Goal: Information Seeking & Learning: Understand process/instructions

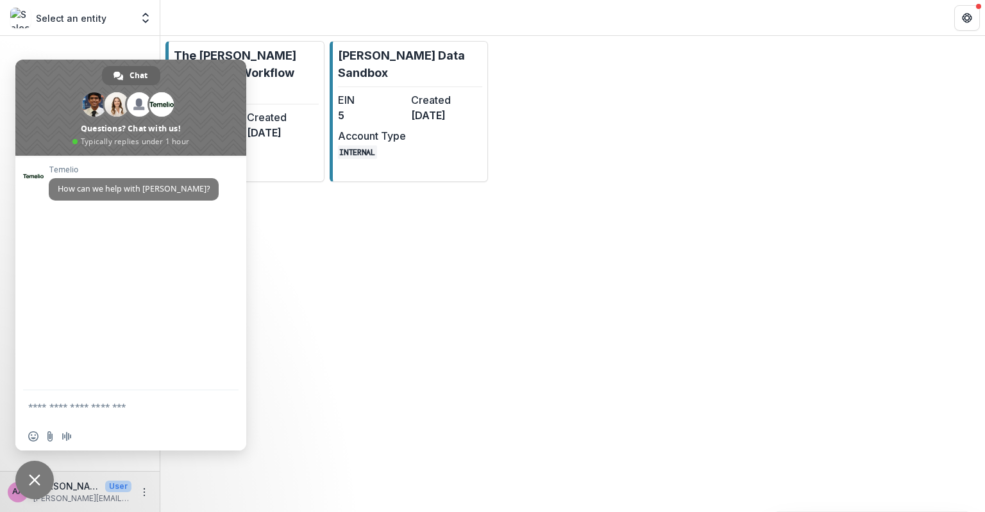
click at [28, 481] on span "Close chat" at bounding box center [34, 480] width 38 height 38
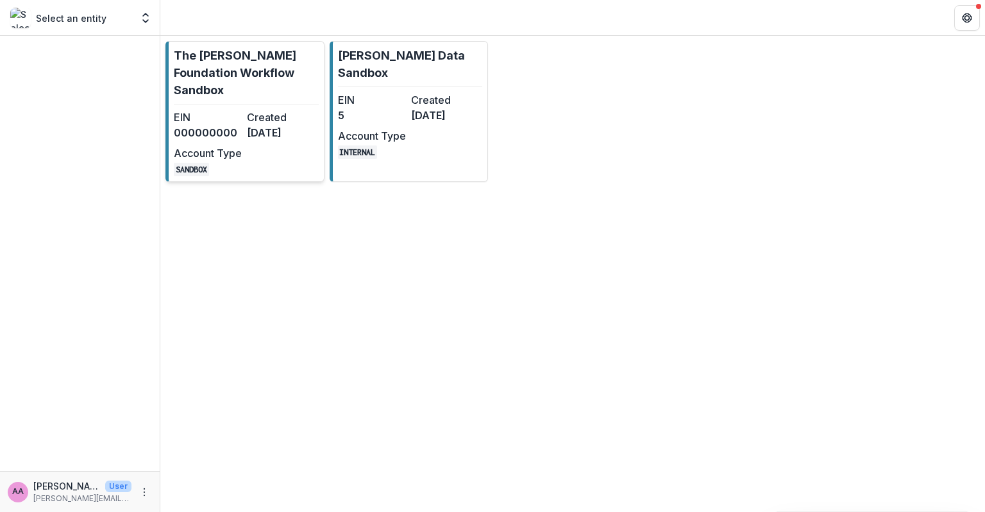
click at [282, 73] on p "The [PERSON_NAME] Foundation Workflow Sandbox" at bounding box center [246, 73] width 145 height 52
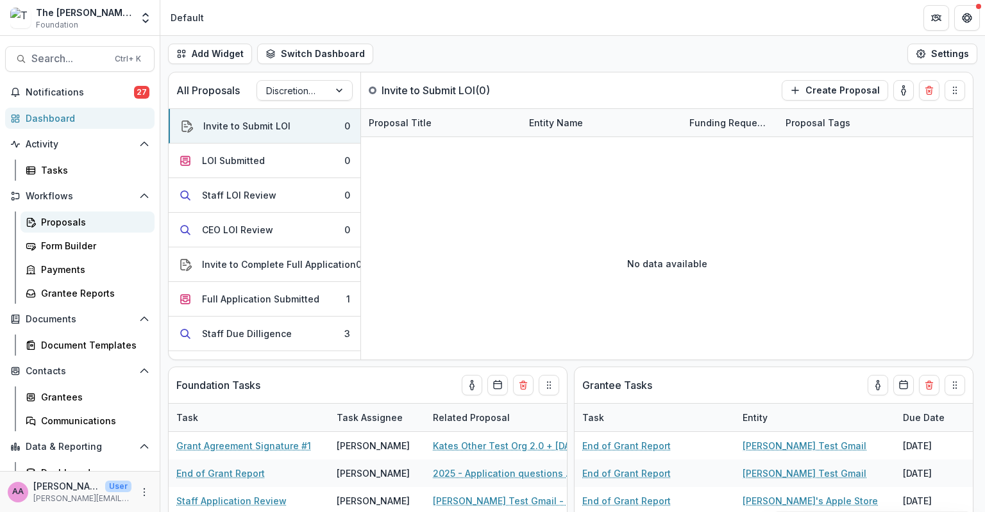
click at [51, 219] on div "Proposals" at bounding box center [92, 221] width 103 height 13
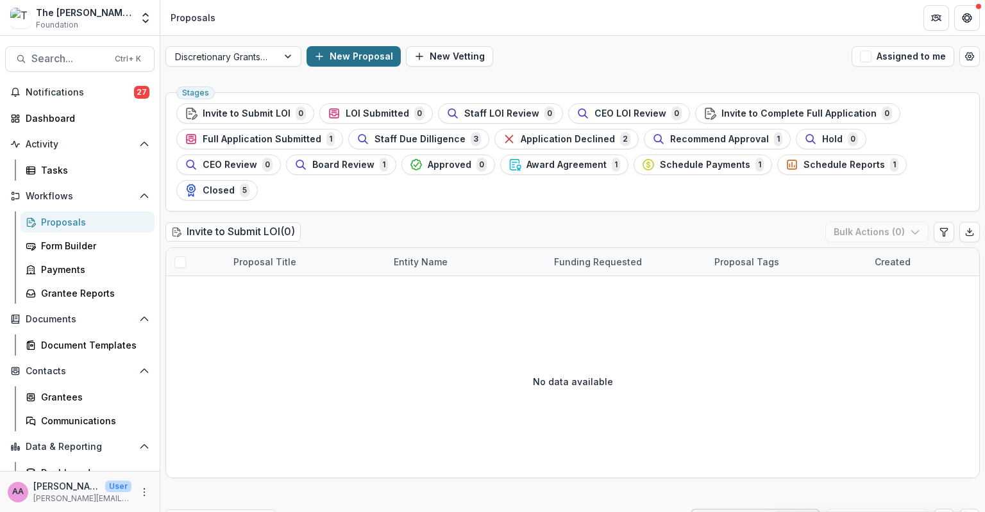
click at [336, 62] on button "New Proposal" at bounding box center [354, 56] width 94 height 21
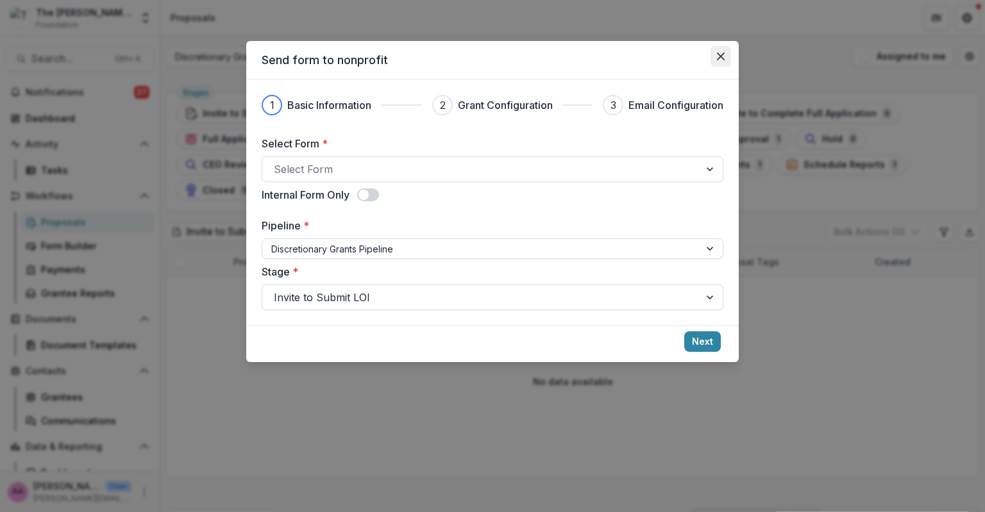
click at [713, 62] on button "Close" at bounding box center [720, 56] width 21 height 21
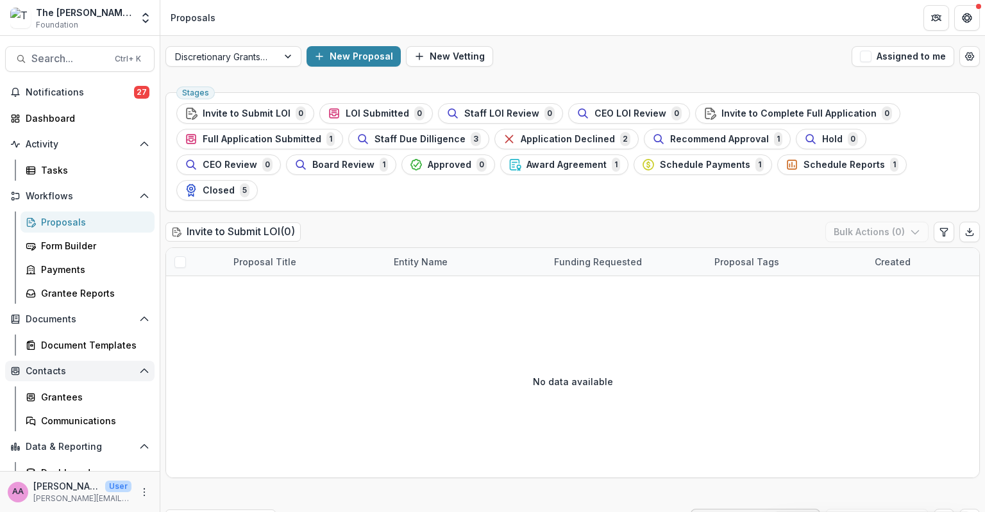
scroll to position [35, 0]
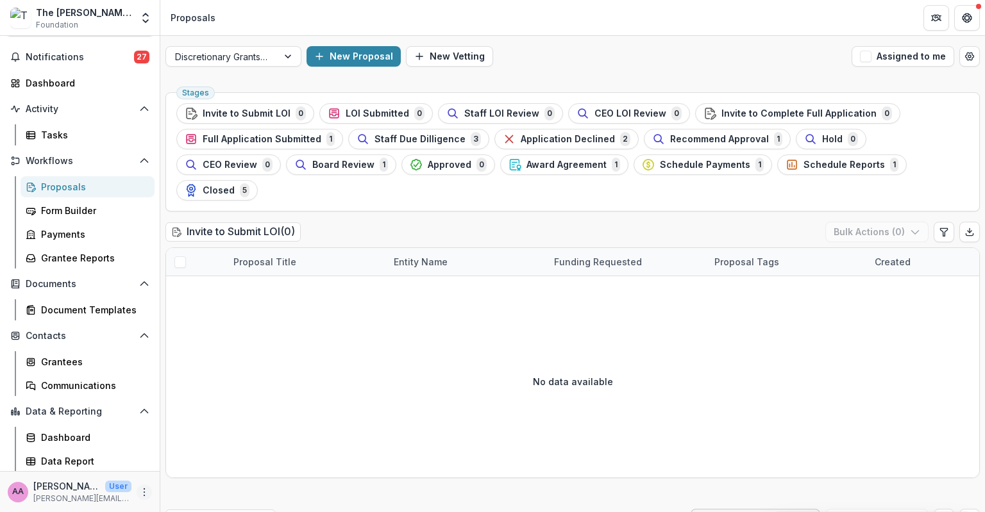
click at [143, 492] on icon "More" at bounding box center [144, 492] width 10 height 10
click at [192, 469] on link "User Settings" at bounding box center [225, 465] width 137 height 21
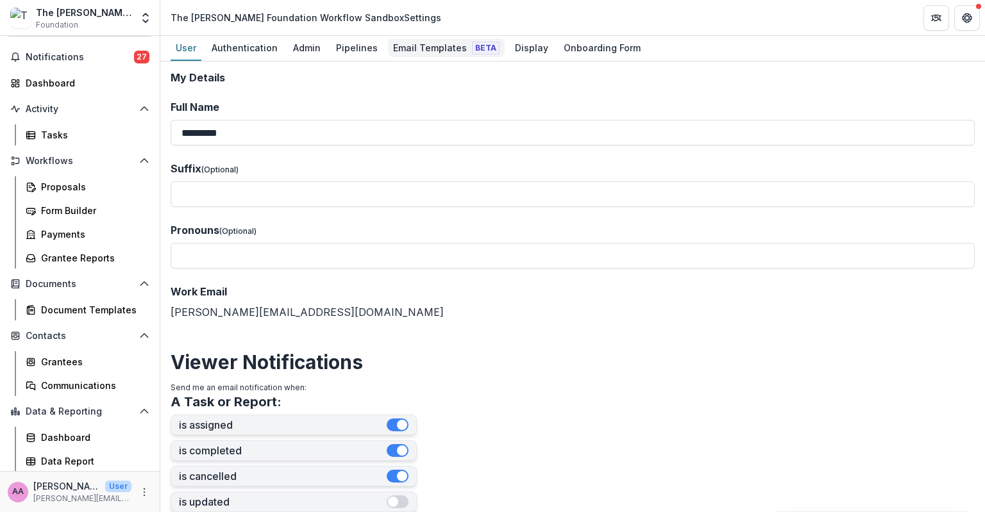
click at [410, 53] on div "Email Templates Beta" at bounding box center [446, 47] width 117 height 19
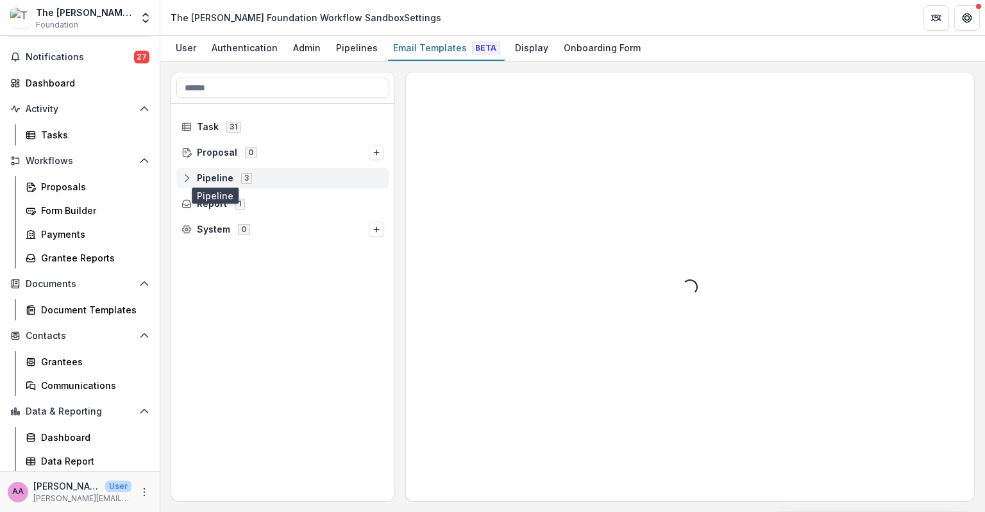
click at [223, 173] on span "Pipeline" at bounding box center [215, 178] width 37 height 11
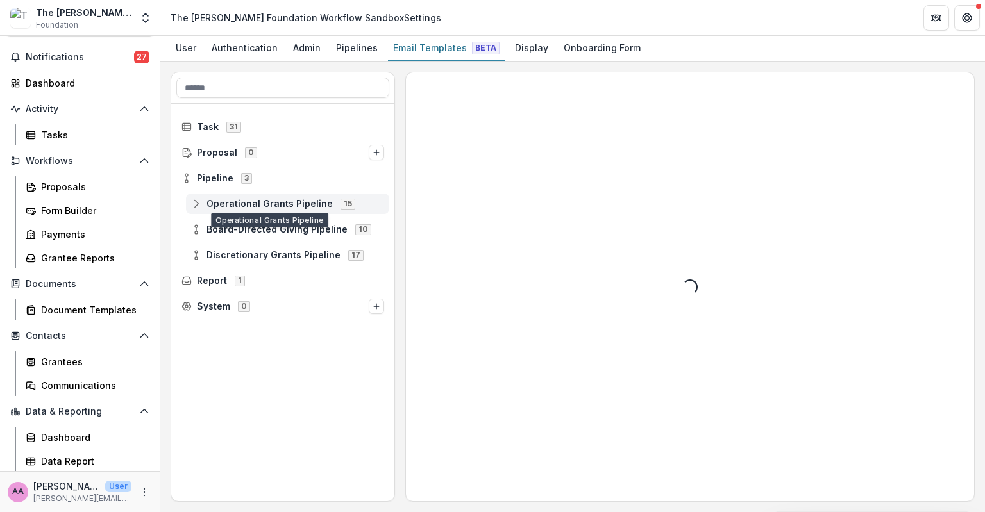
click at [233, 197] on div "Operational Grants Pipeline 15" at bounding box center [287, 204] width 203 height 21
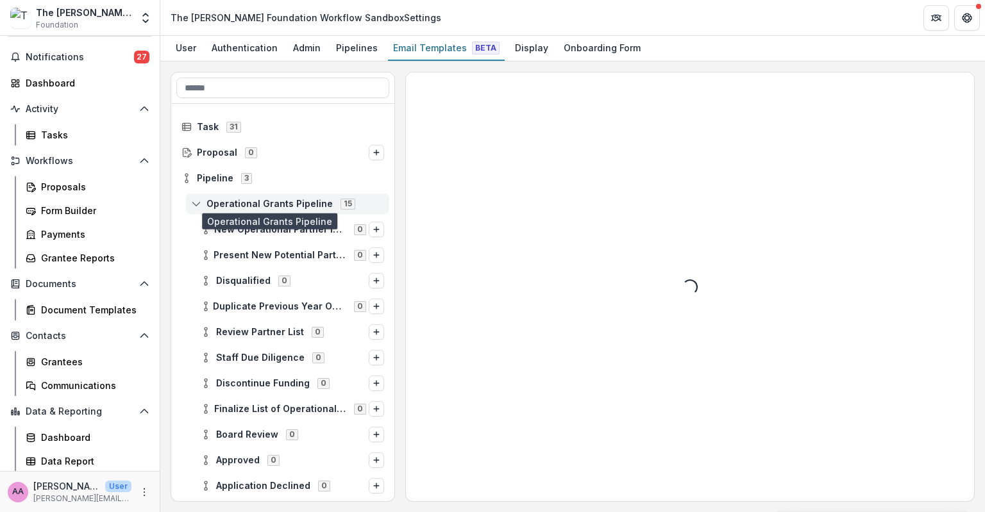
click at [235, 206] on span "Operational Grants Pipeline" at bounding box center [269, 204] width 126 height 11
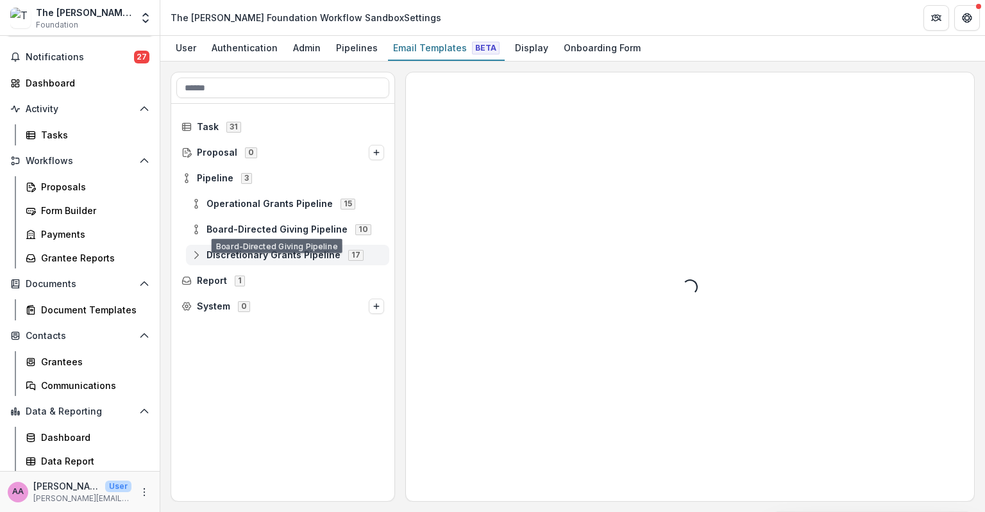
click at [244, 248] on div "Discretionary Grants Pipeline 17" at bounding box center [287, 255] width 203 height 21
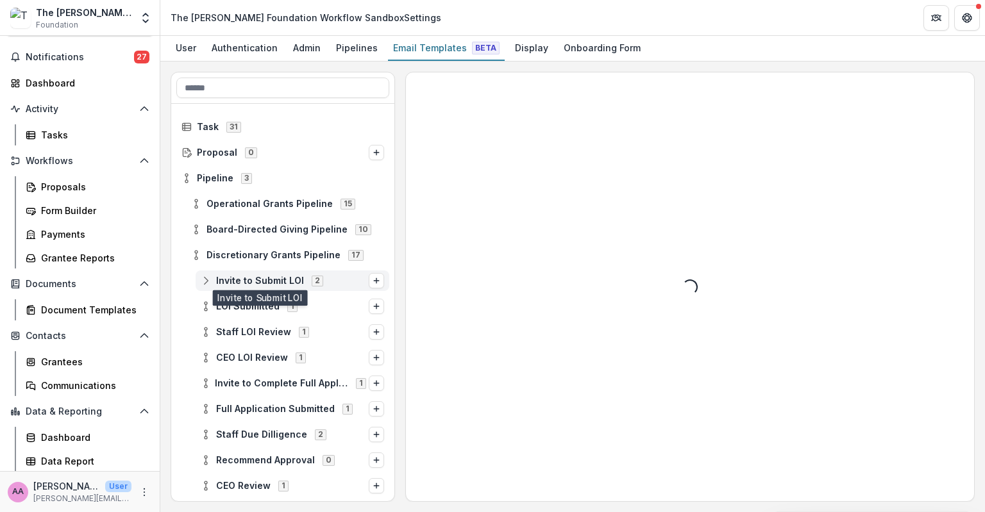
click at [245, 276] on span "Invite to Submit LOI" at bounding box center [260, 281] width 88 height 11
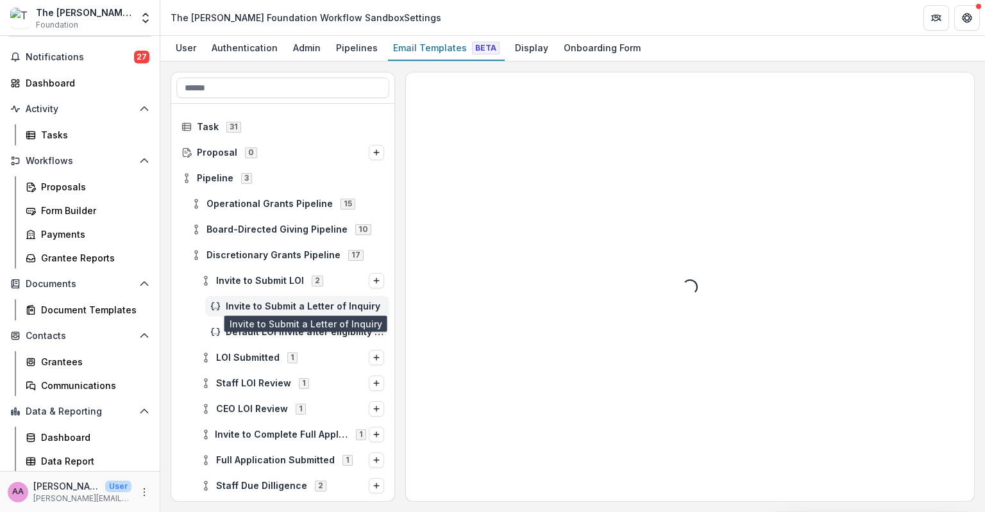
click at [248, 305] on span "Invite to Submit a Letter of Inquiry" at bounding box center [305, 306] width 158 height 11
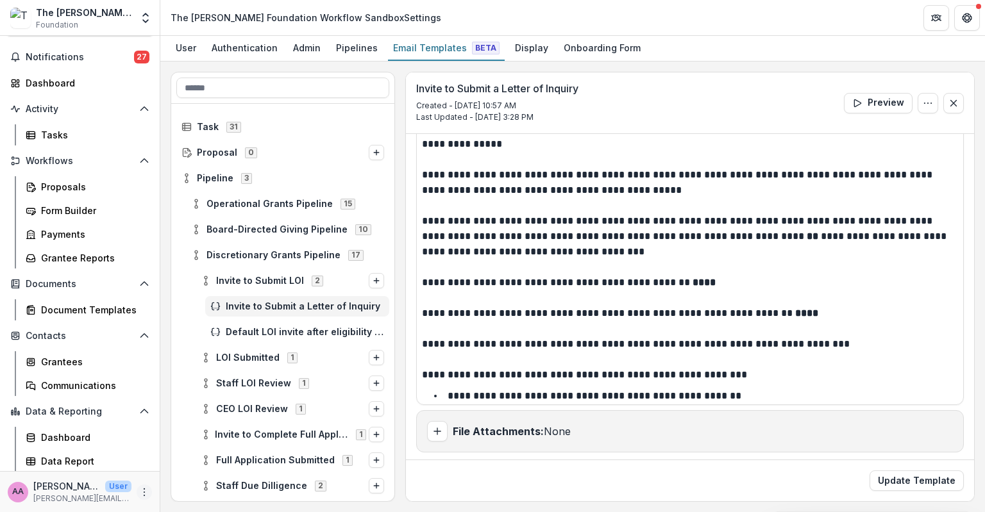
click at [139, 494] on icon "More" at bounding box center [144, 492] width 10 height 10
click at [174, 487] on icon "button" at bounding box center [171, 486] width 5 height 8
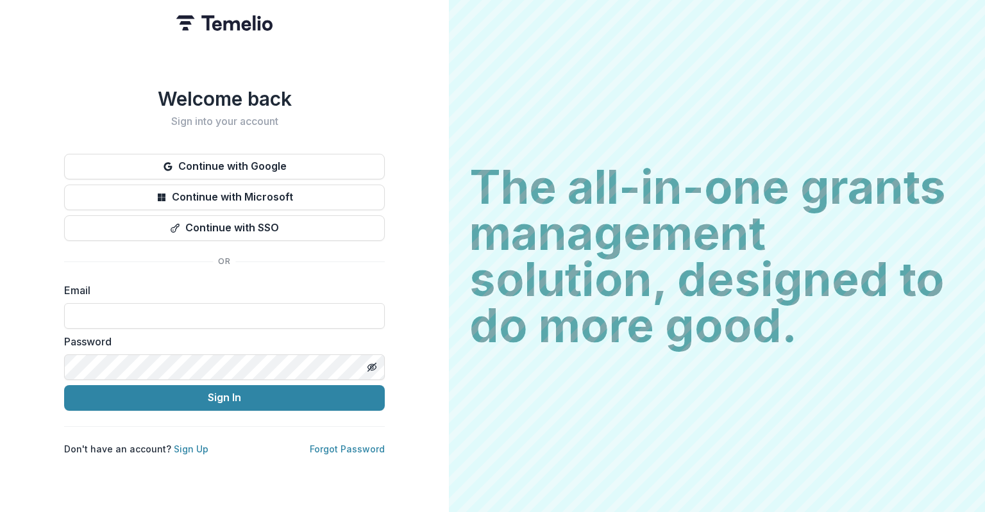
click at [136, 331] on form "Email Password Sign In" at bounding box center [224, 347] width 321 height 128
click at [136, 320] on input at bounding box center [224, 316] width 321 height 26
type input "**********"
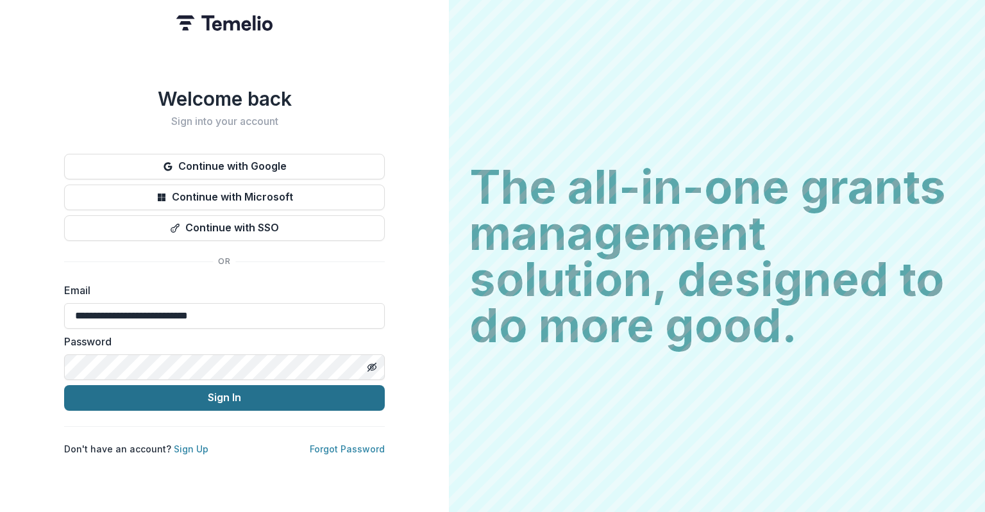
click at [165, 399] on button "Sign In" at bounding box center [224, 398] width 321 height 26
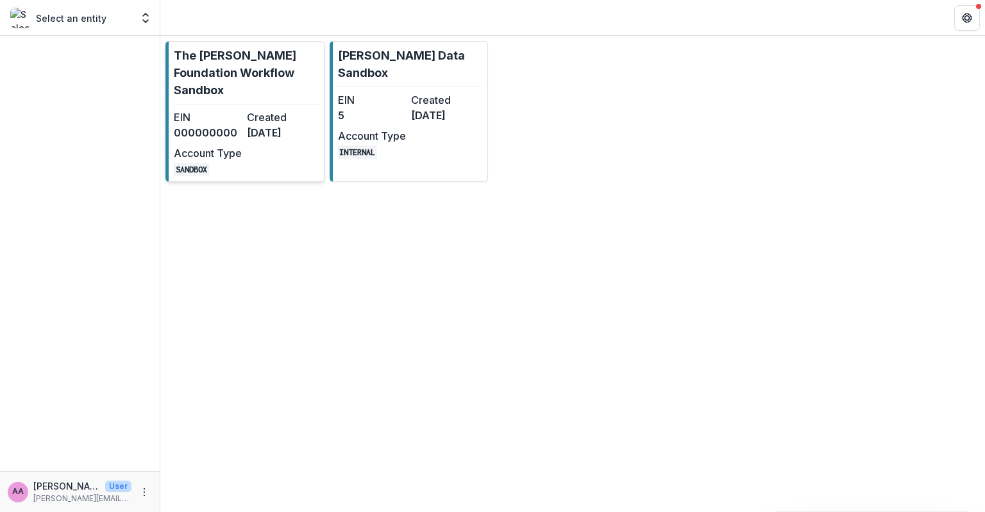
click at [256, 65] on p "The [PERSON_NAME] Foundation Workflow Sandbox" at bounding box center [246, 73] width 145 height 52
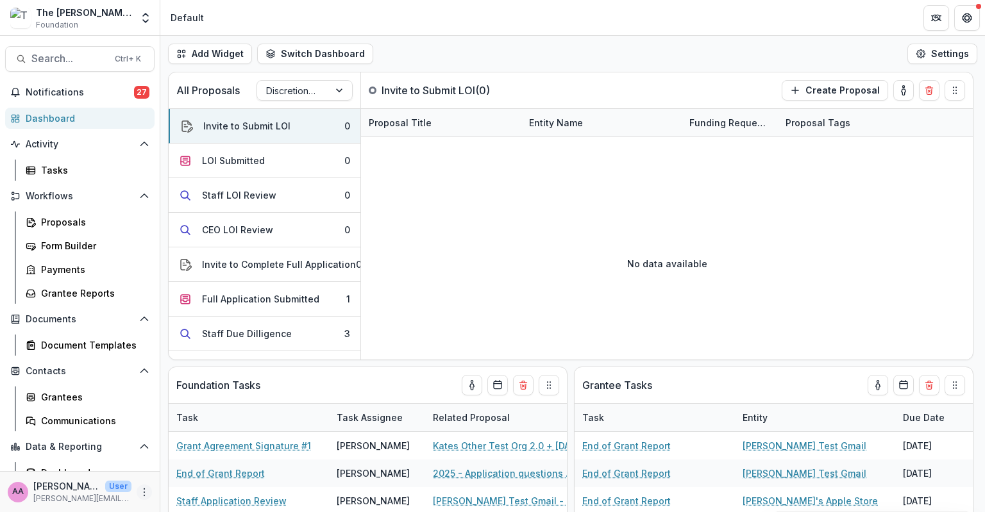
click at [139, 494] on icon "More" at bounding box center [144, 492] width 10 height 10
click at [188, 468] on link "User Settings" at bounding box center [225, 465] width 137 height 21
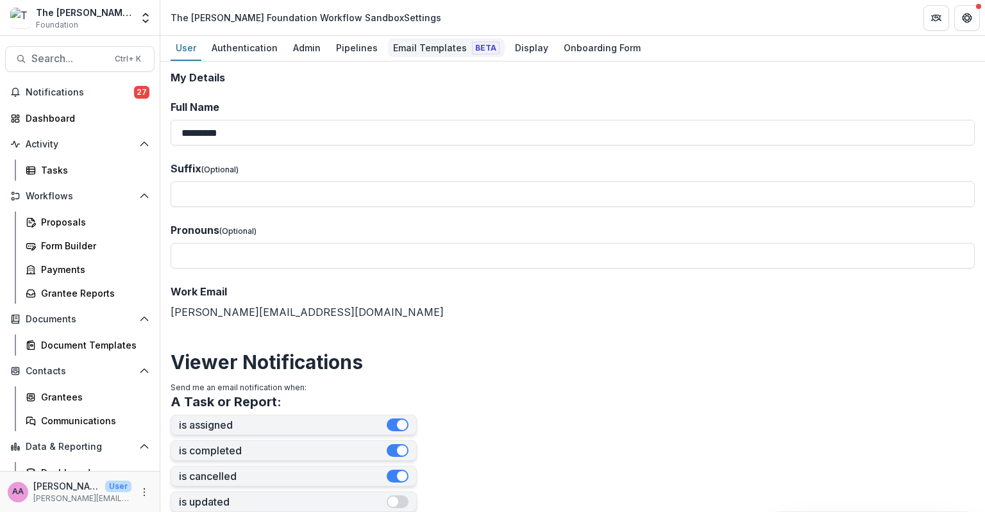
click at [414, 52] on div "Email Templates Beta" at bounding box center [446, 47] width 117 height 19
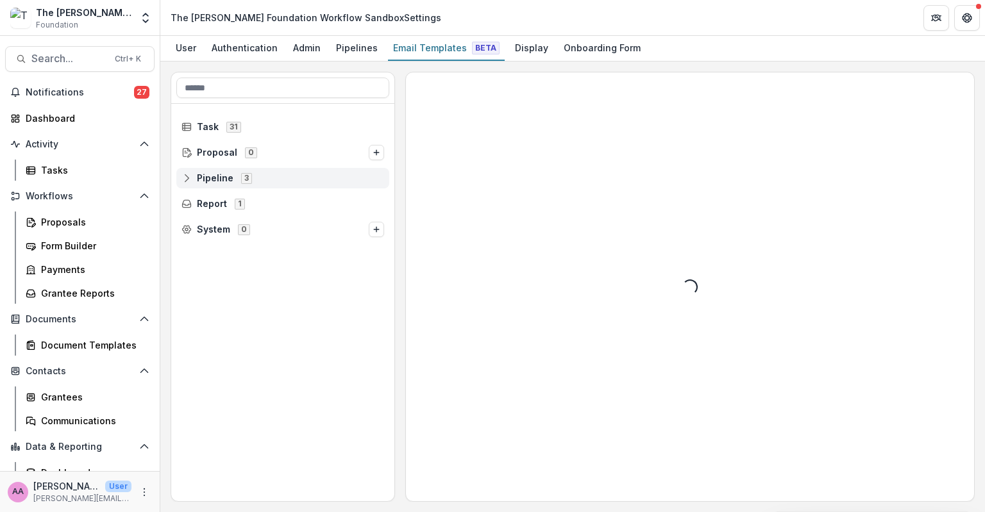
click at [206, 174] on span "Pipeline" at bounding box center [215, 178] width 37 height 11
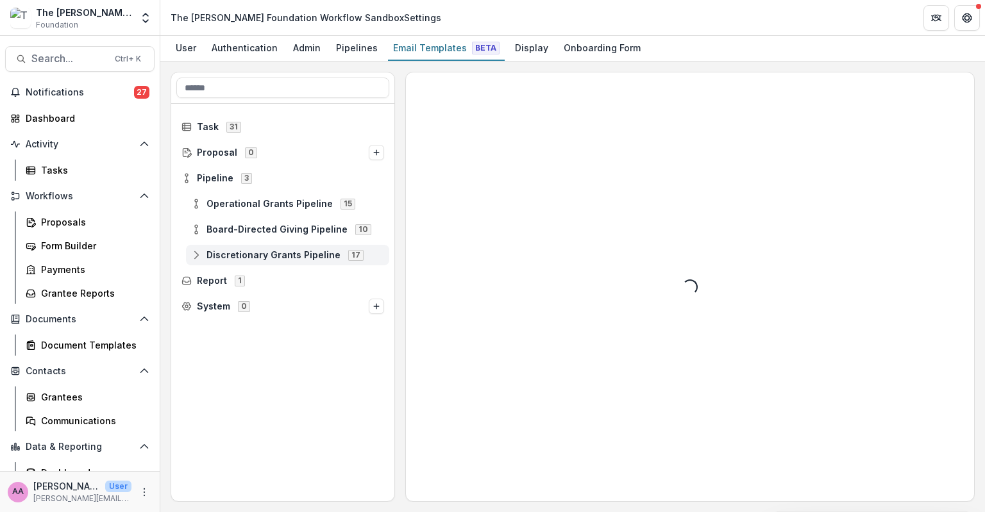
click at [224, 250] on span "Discretionary Grants Pipeline" at bounding box center [273, 255] width 134 height 11
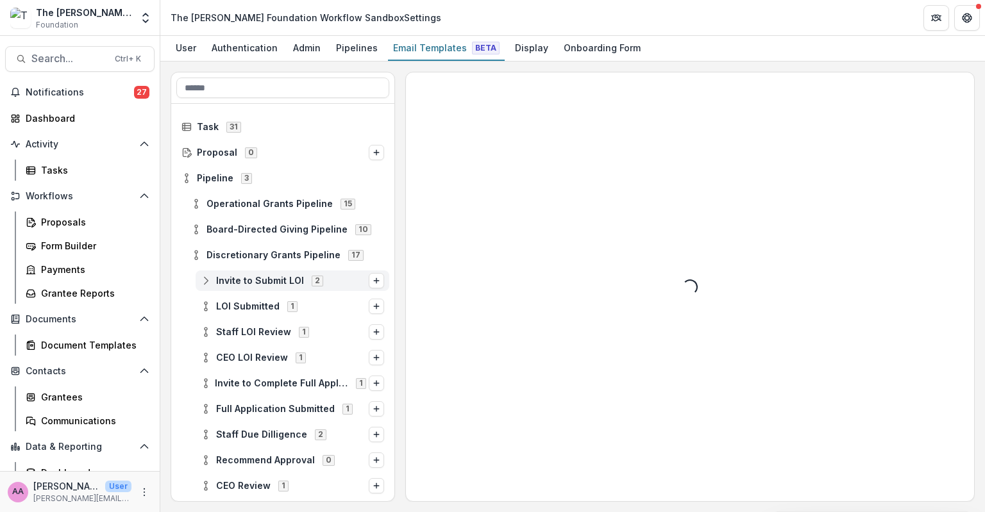
click at [235, 274] on div "Invite to Submit LOI 2" at bounding box center [293, 281] width 194 height 21
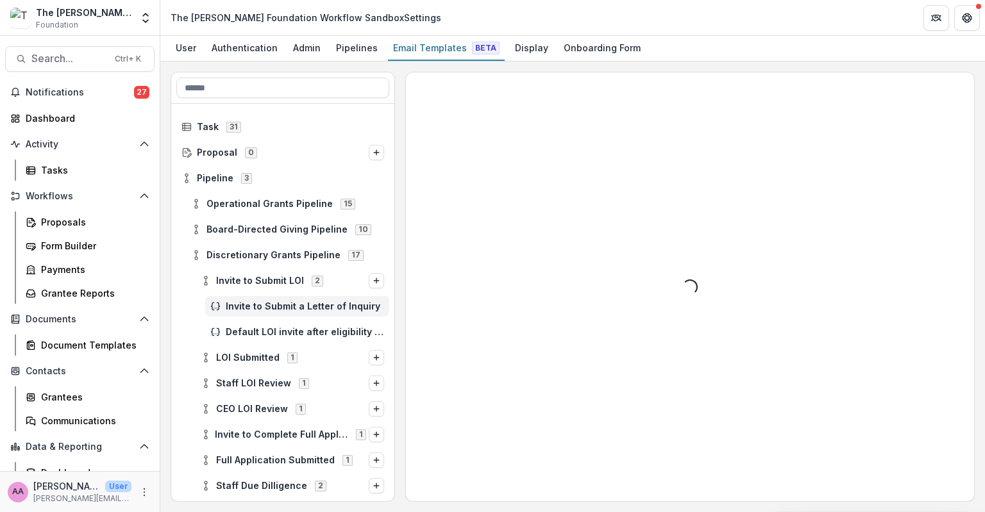
click at [253, 308] on span "Invite to Submit a Letter of Inquiry" at bounding box center [305, 306] width 158 height 11
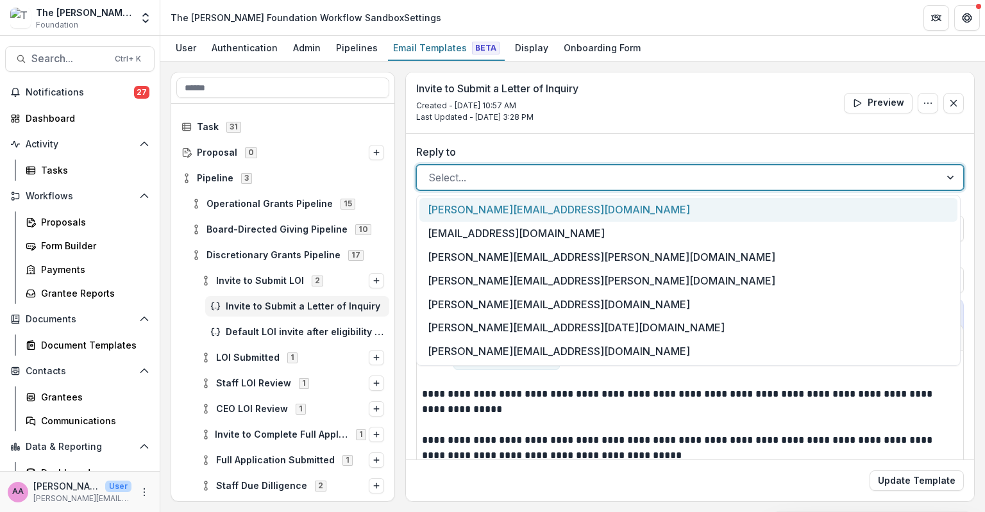
click at [583, 187] on div "Select..." at bounding box center [678, 177] width 523 height 21
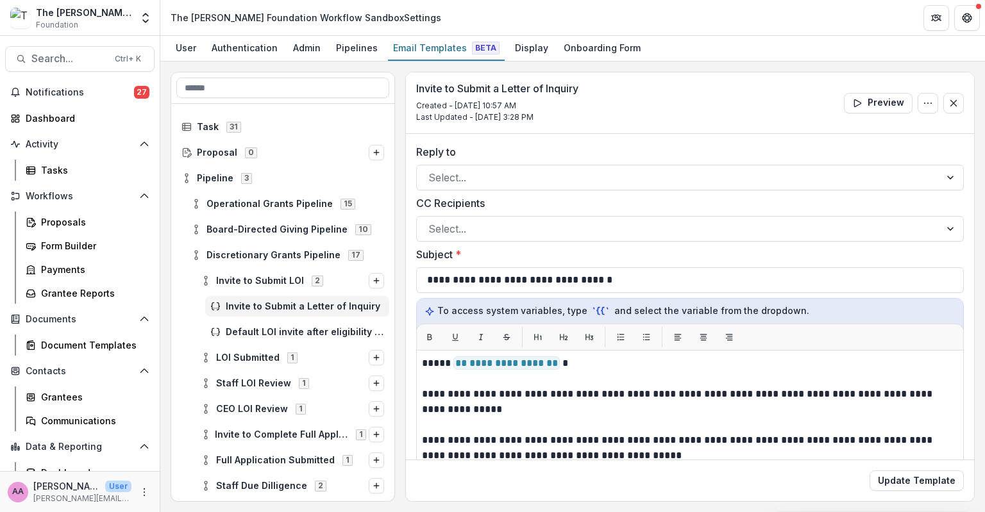
click at [591, 136] on div "**********" at bounding box center [690, 431] width 568 height 594
click at [887, 101] on button "Preview" at bounding box center [878, 103] width 69 height 21
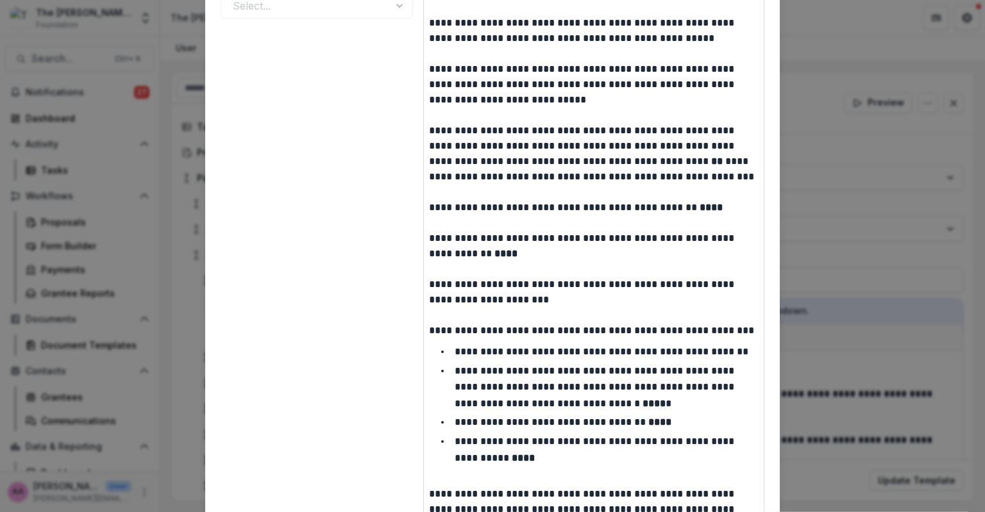
scroll to position [317, 0]
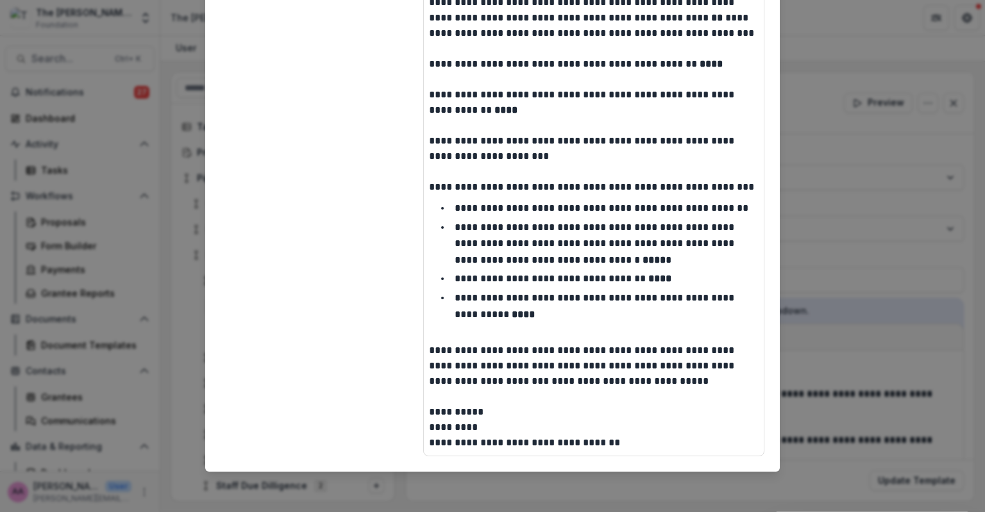
click at [831, 134] on div "**********" at bounding box center [492, 256] width 985 height 512
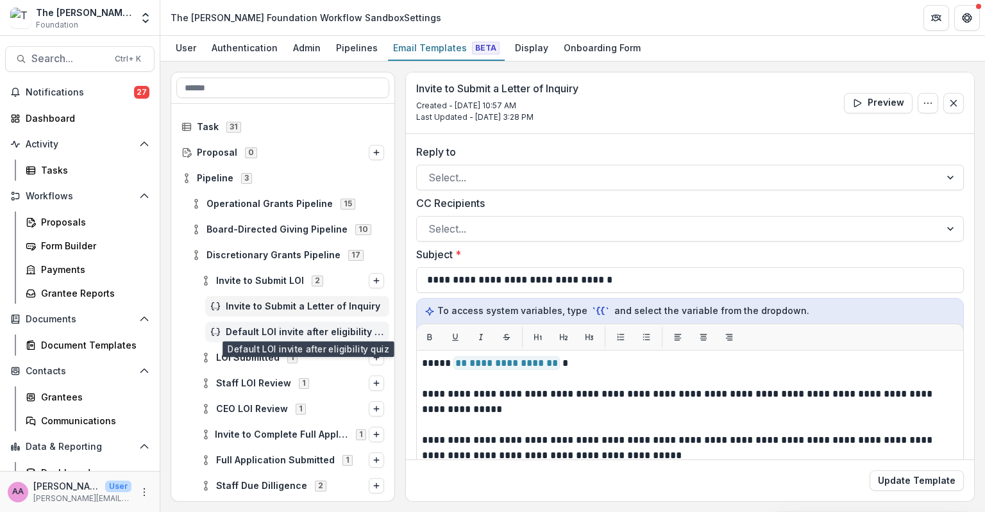
click at [274, 327] on span "Default LOI invite after eligibility quiz" at bounding box center [305, 332] width 158 height 11
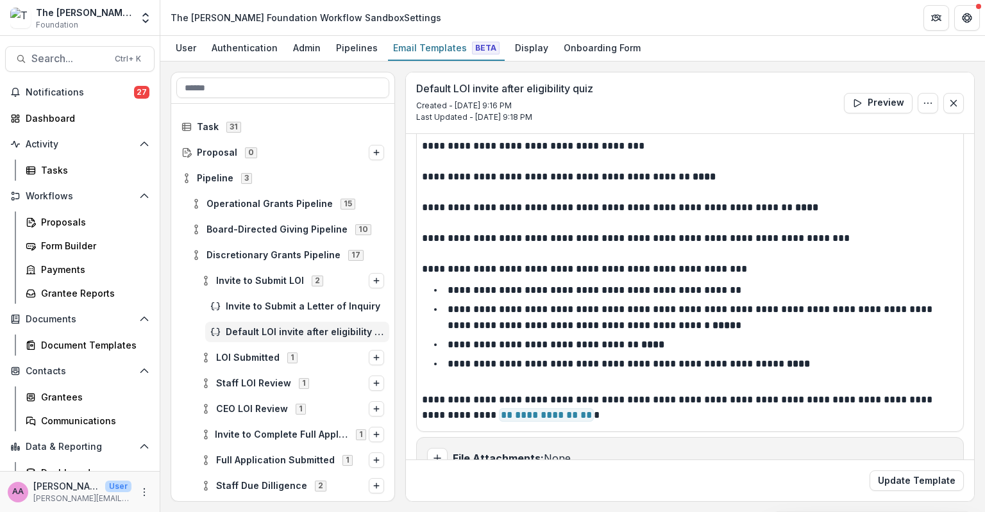
scroll to position [133, 0]
click at [280, 353] on span "LOI Submitted 1" at bounding box center [285, 357] width 168 height 11
click at [271, 386] on span "LOI Submission" at bounding box center [305, 383] width 158 height 11
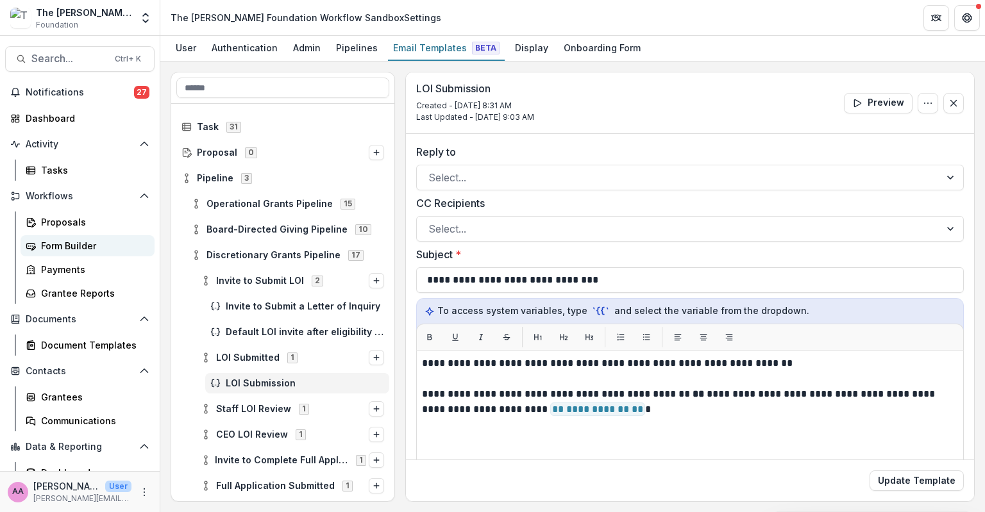
click at [69, 244] on div "Form Builder" at bounding box center [92, 245] width 103 height 13
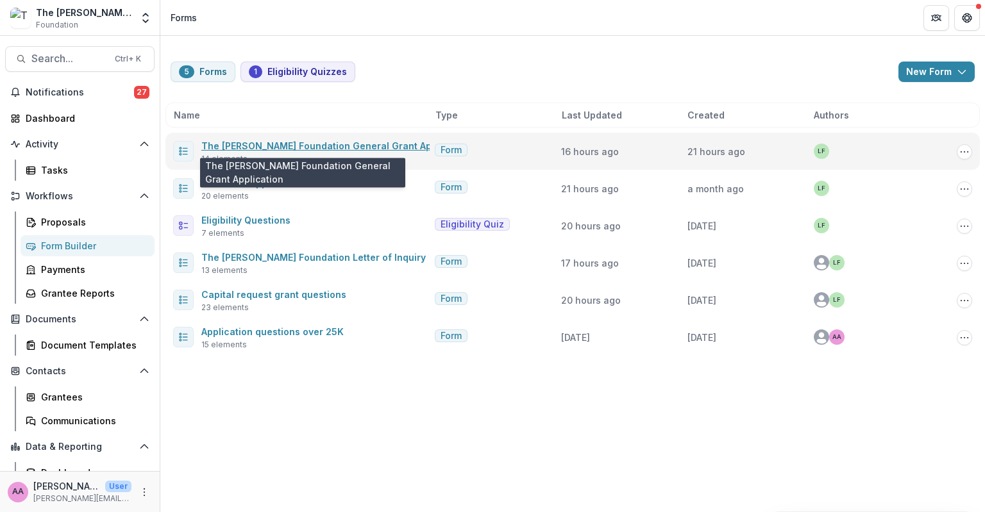
click at [292, 146] on link "The Frist Foundation General Grant Application" at bounding box center [336, 145] width 270 height 11
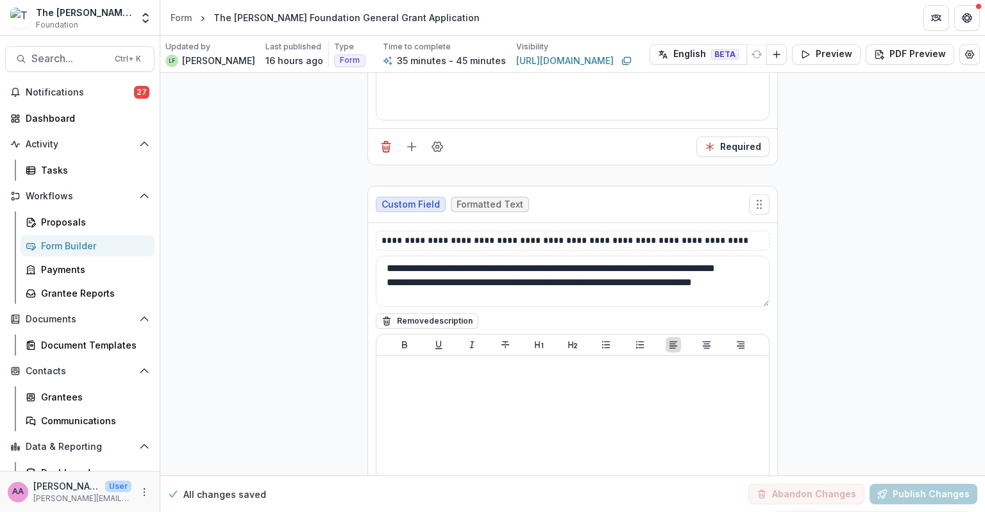
scroll to position [920, 0]
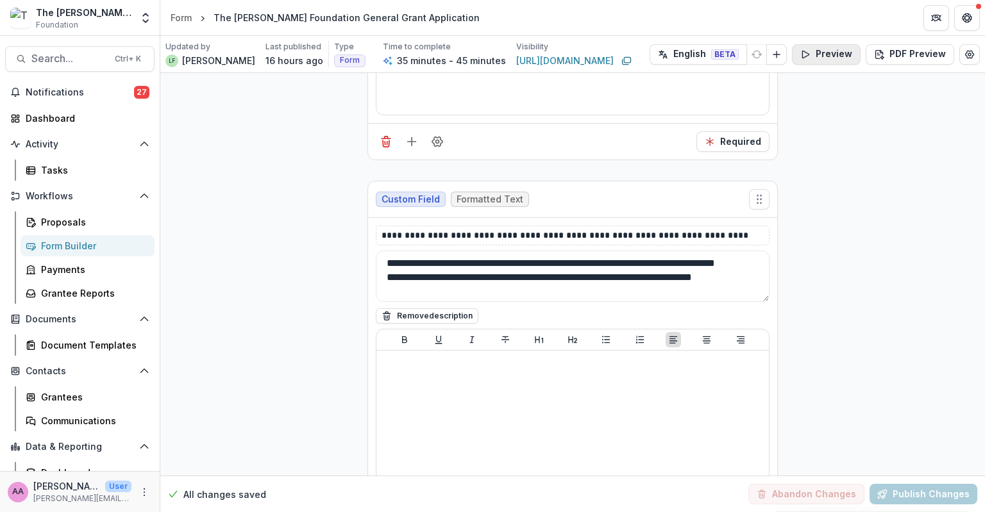
click at [830, 48] on button "Preview" at bounding box center [826, 54] width 69 height 21
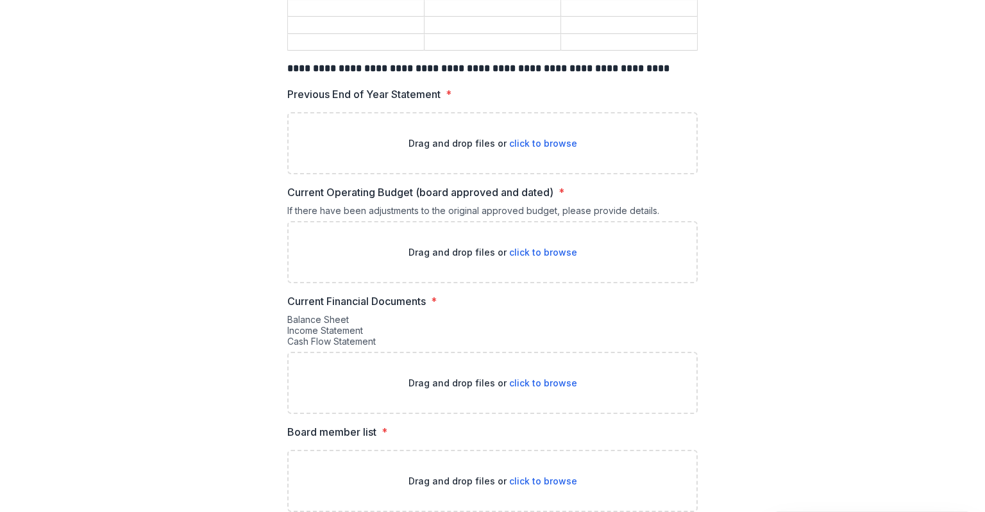
scroll to position [2093, 0]
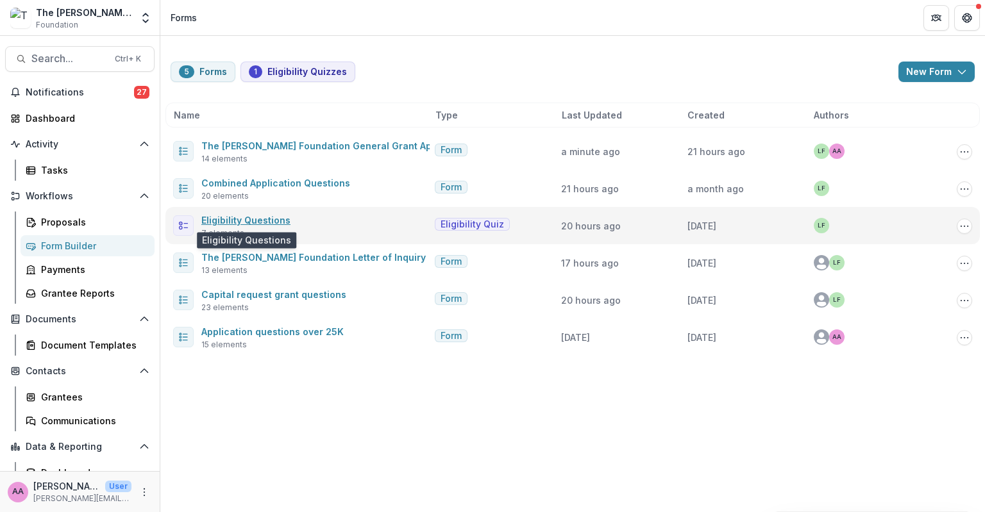
click at [278, 217] on link "Eligibility Questions" at bounding box center [245, 220] width 89 height 11
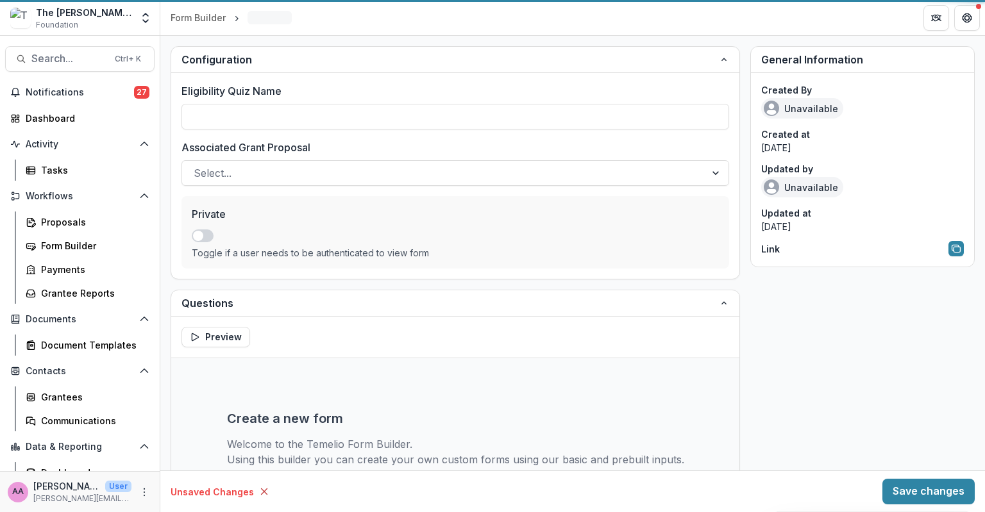
type input "**********"
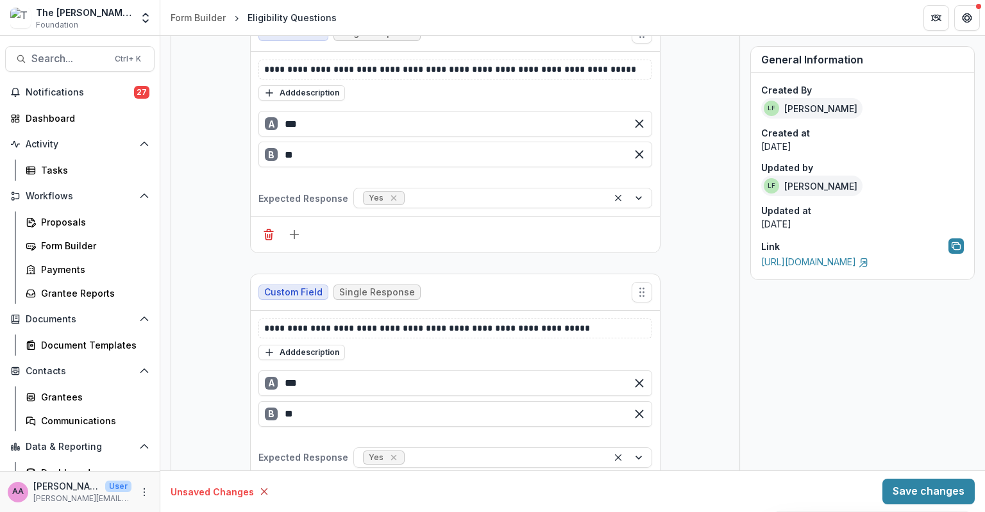
scroll to position [1414, 0]
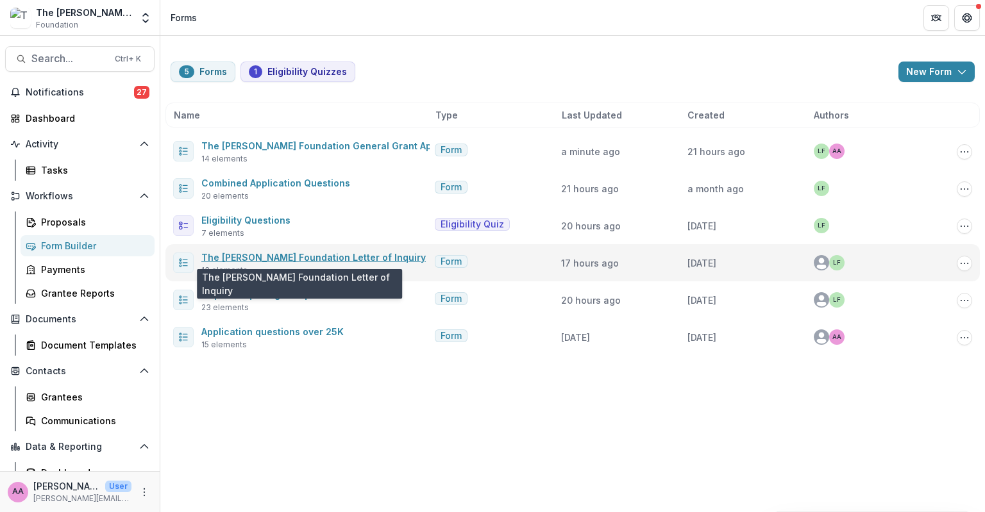
click at [315, 255] on link "The [PERSON_NAME] Foundation Letter of Inquiry" at bounding box center [313, 257] width 224 height 11
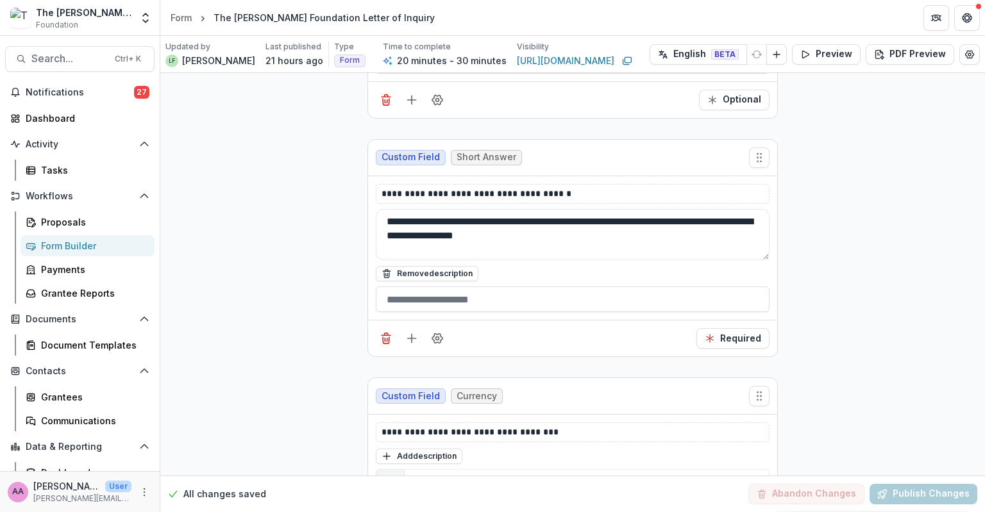
scroll to position [1221, 0]
click at [823, 58] on button "Preview" at bounding box center [826, 54] width 69 height 21
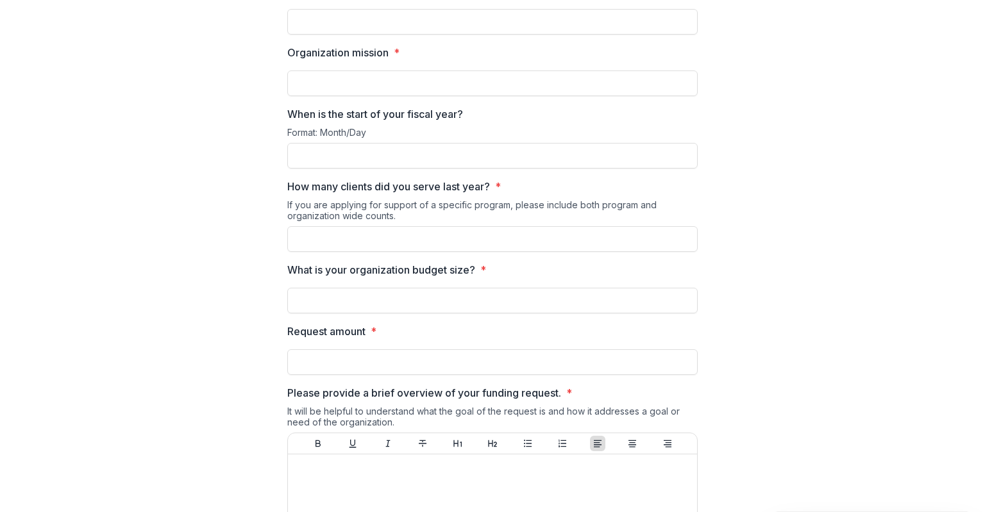
scroll to position [226, 0]
click at [297, 329] on p "Request amount" at bounding box center [326, 331] width 78 height 15
click at [297, 349] on input "Request amount *" at bounding box center [492, 362] width 410 height 26
type input "**"
click at [323, 292] on input "What is your organization budget size? *" at bounding box center [492, 301] width 410 height 26
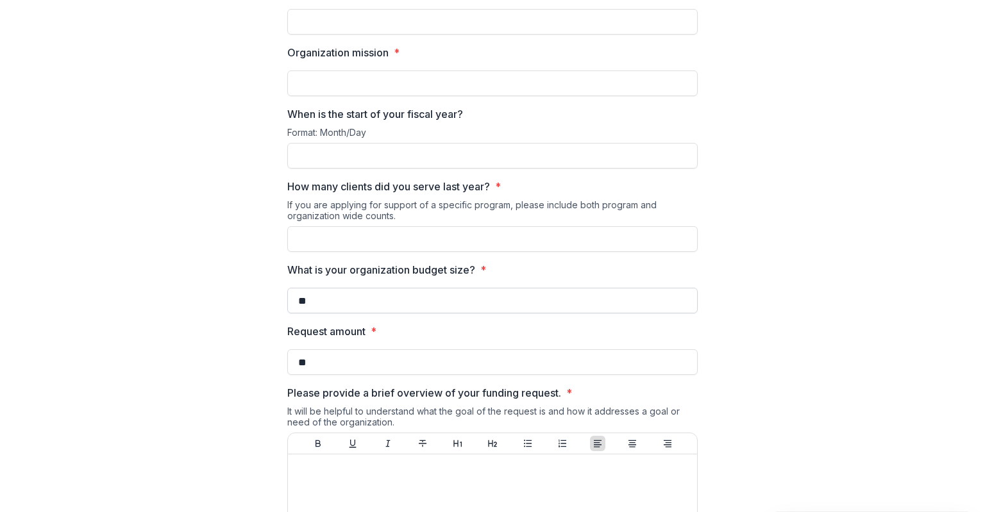
type input "*"
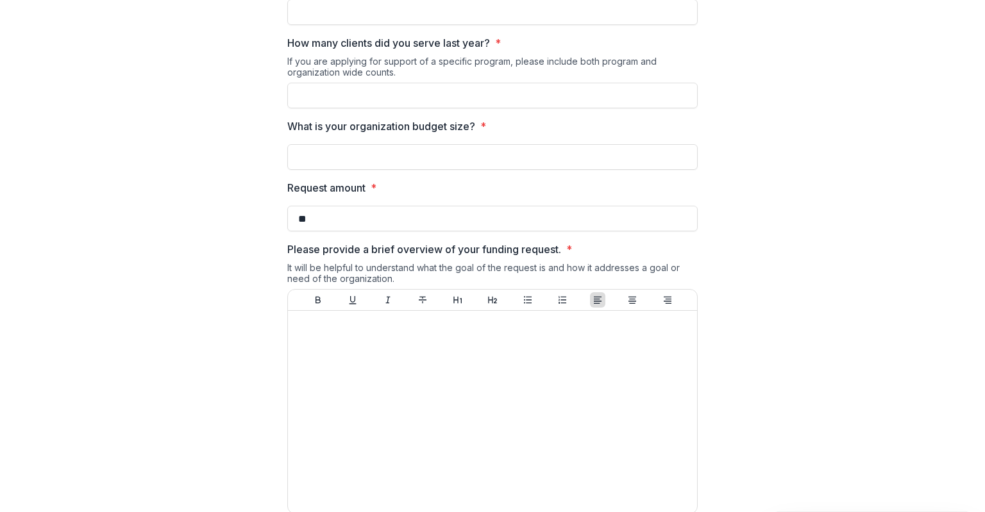
scroll to position [417, 0]
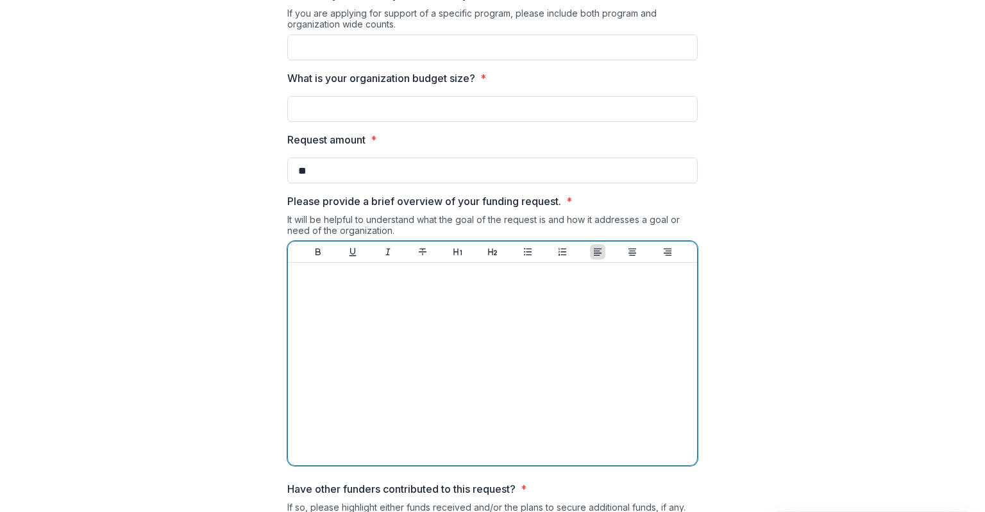
type input "**"
click at [349, 348] on div at bounding box center [492, 364] width 399 height 192
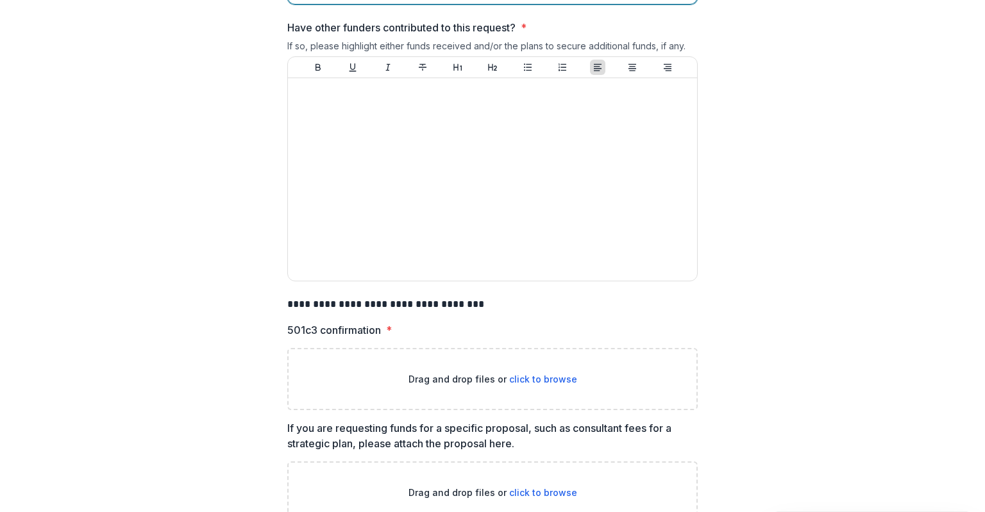
scroll to position [944, 0]
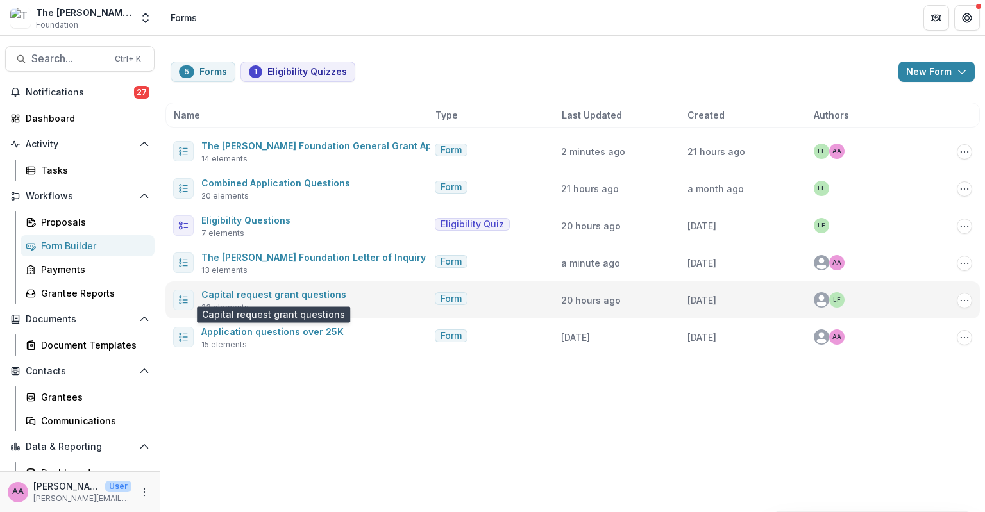
click at [252, 292] on link "Capital request grant questions" at bounding box center [273, 294] width 145 height 11
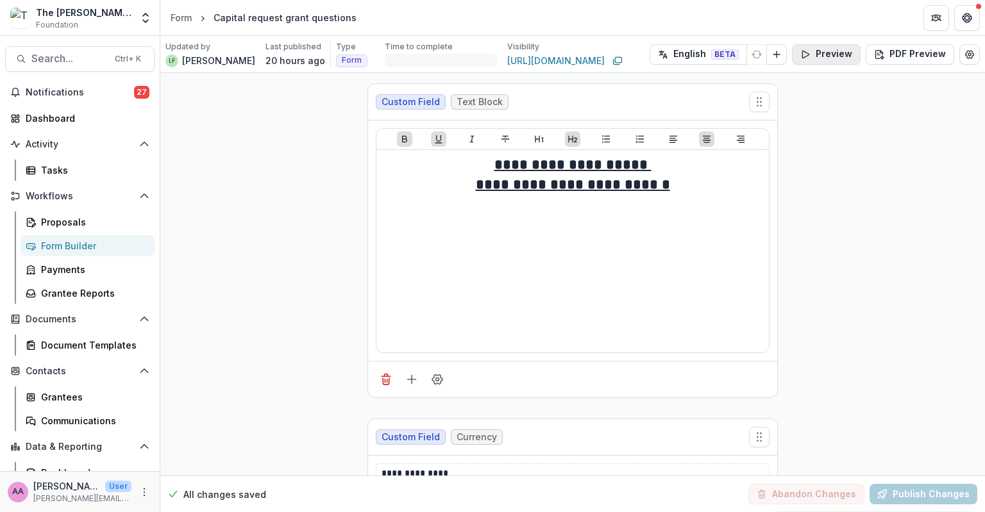
click at [846, 63] on button "Preview" at bounding box center [826, 54] width 69 height 21
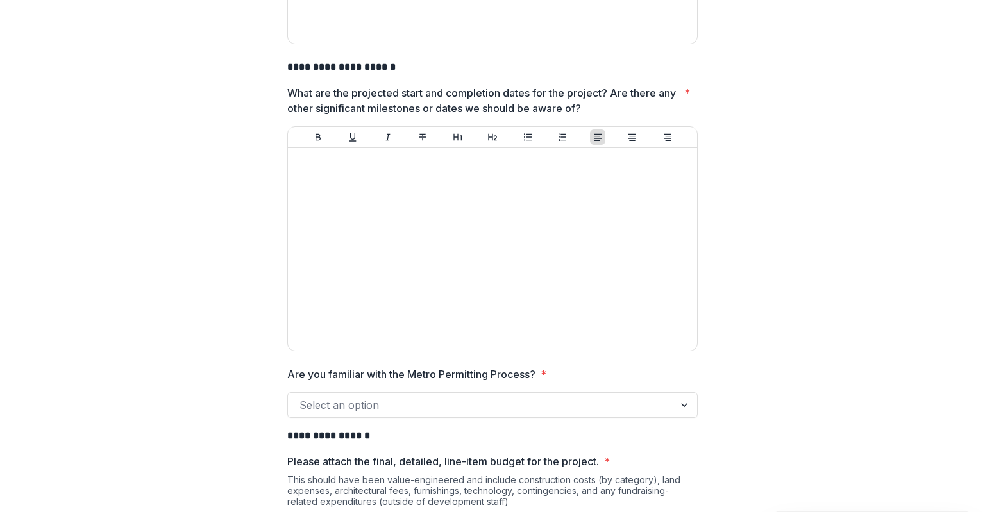
scroll to position [431, 0]
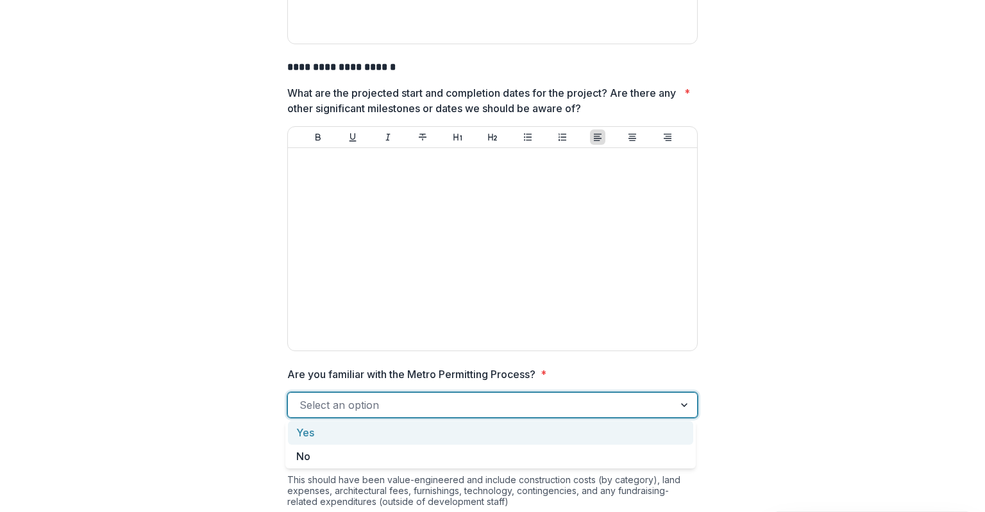
click at [360, 407] on div at bounding box center [480, 405] width 363 height 18
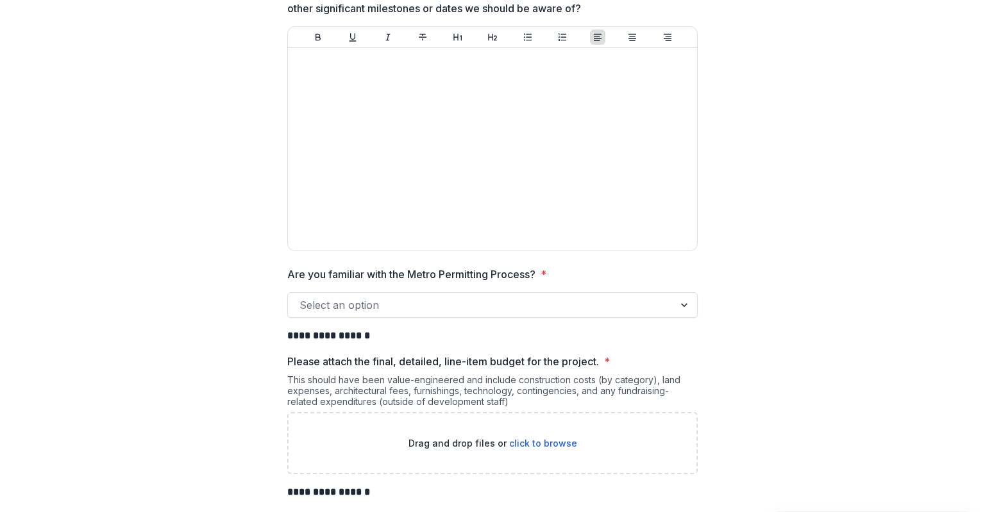
scroll to position [531, 0]
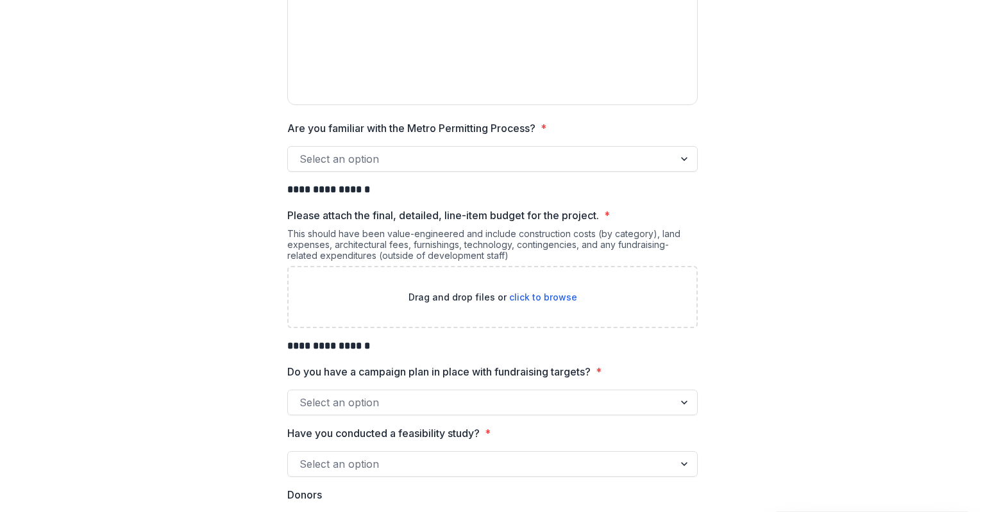
scroll to position [686, 0]
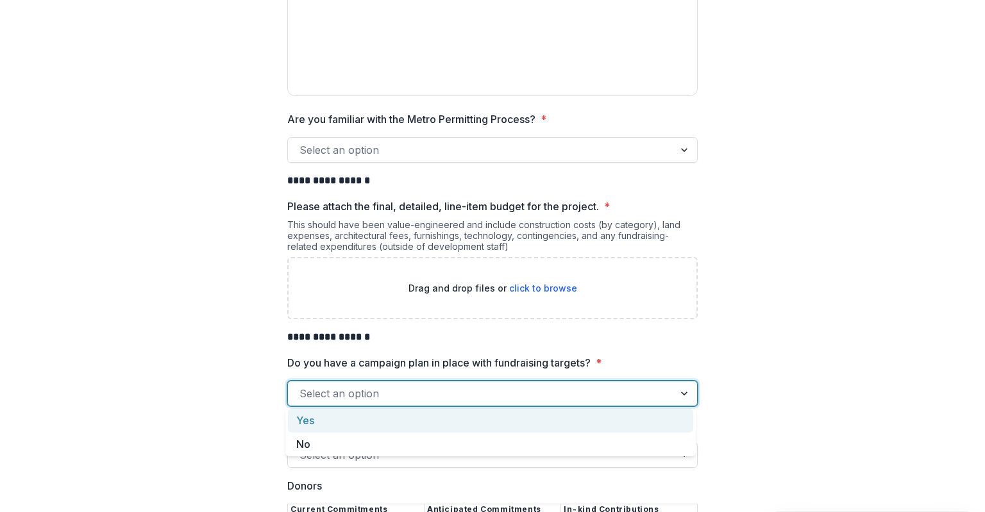
click at [391, 386] on div at bounding box center [480, 394] width 363 height 18
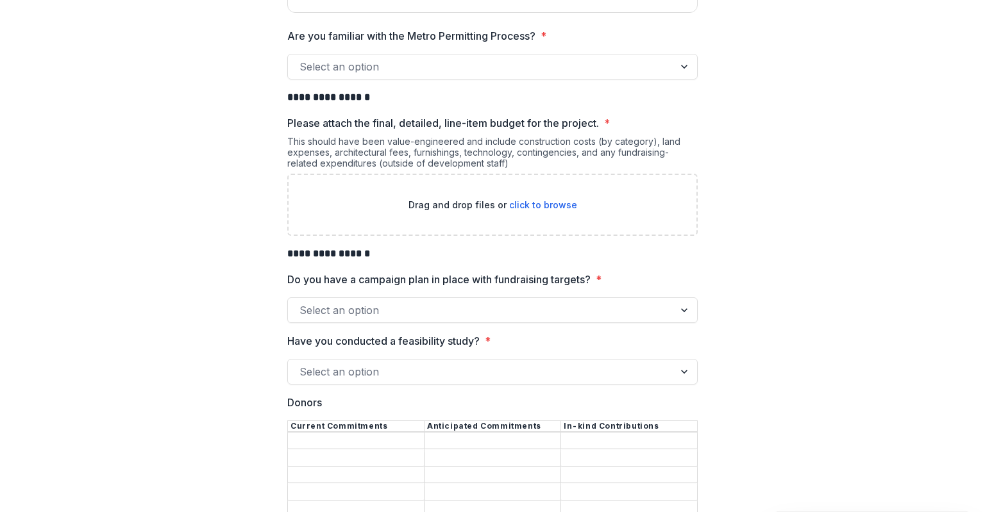
scroll to position [769, 0]
click at [369, 368] on div at bounding box center [480, 372] width 363 height 18
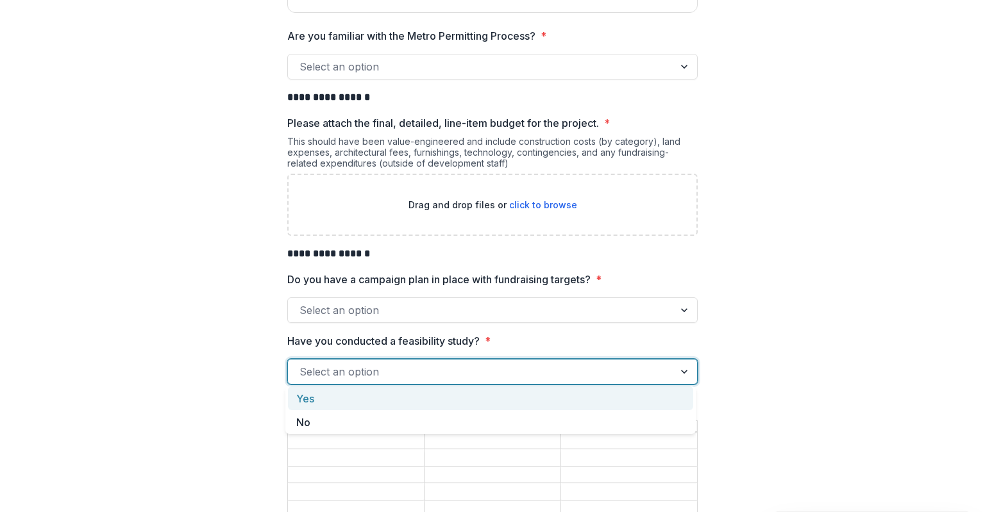
click at [369, 368] on div at bounding box center [480, 372] width 363 height 18
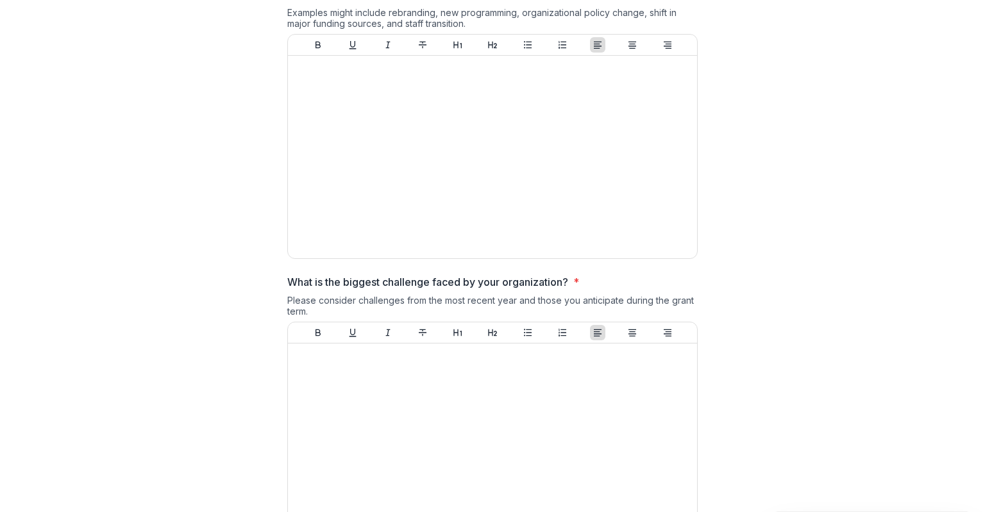
scroll to position [2846, 0]
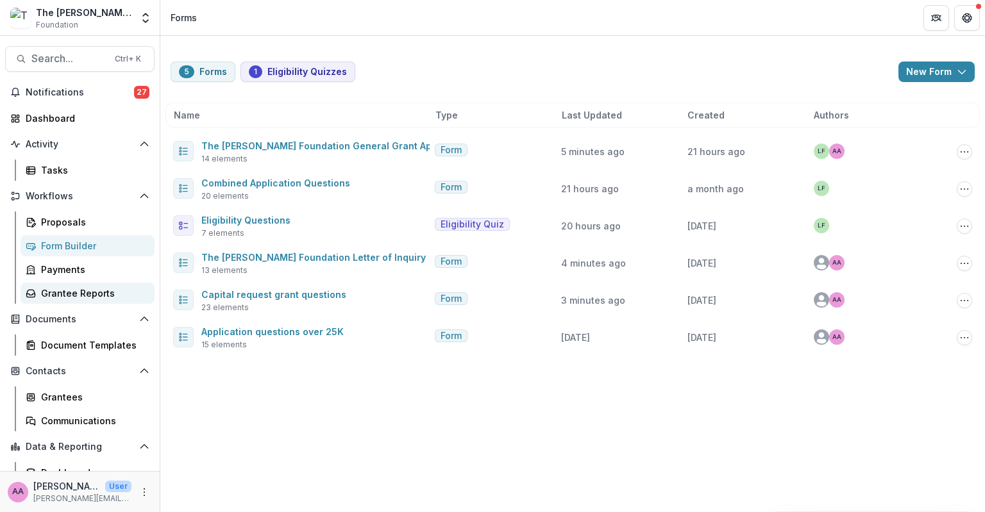
click at [104, 284] on link "Grantee Reports" at bounding box center [88, 293] width 134 height 21
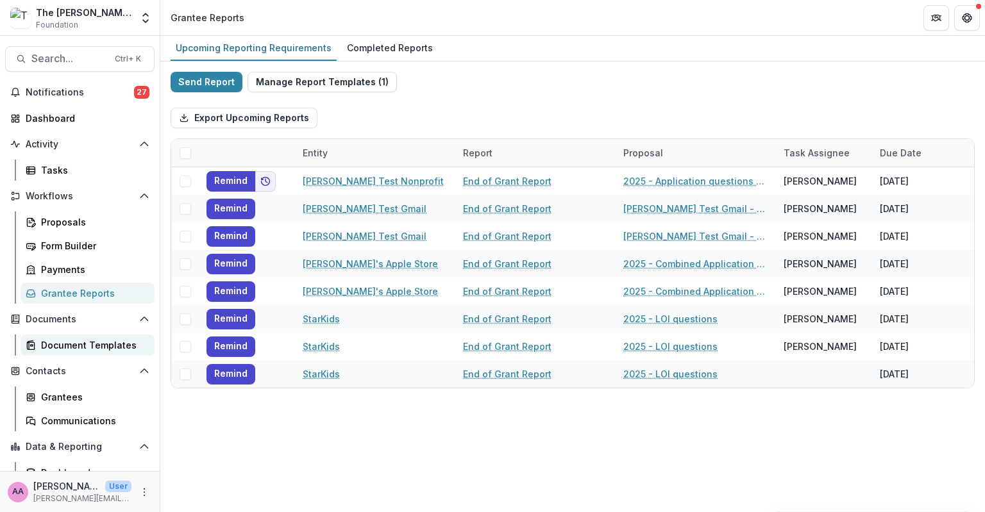
click at [88, 349] on div "Document Templates" at bounding box center [92, 345] width 103 height 13
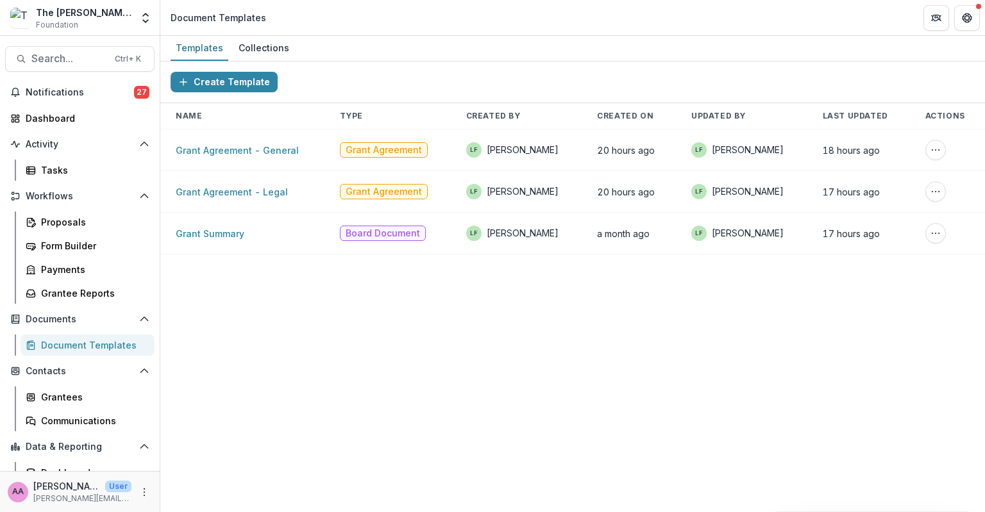
click at [213, 289] on div "Create Template Name Type Created By Created On Updated By Last Updated Actions…" at bounding box center [572, 287] width 825 height 451
click at [226, 153] on link "Grant Agreement - General" at bounding box center [237, 150] width 123 height 11
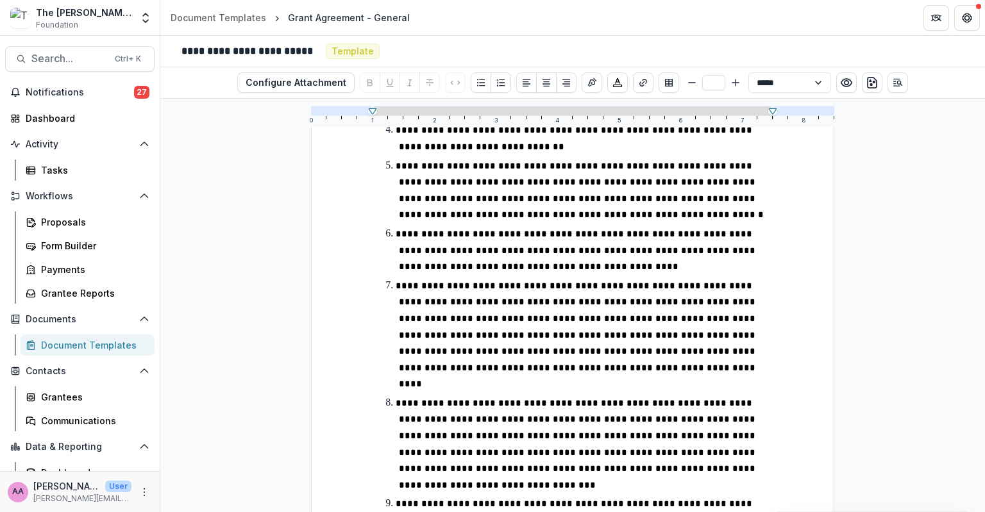
scroll to position [1095, 0]
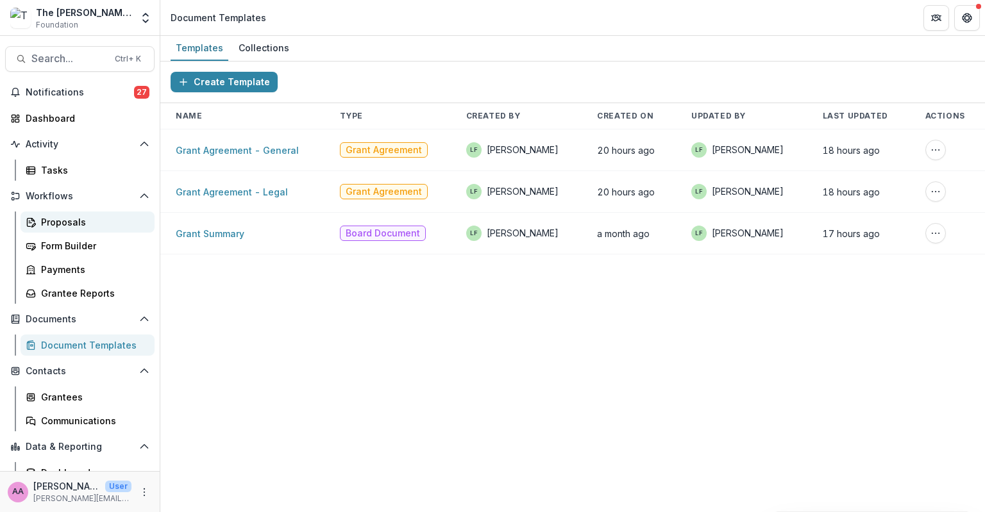
click at [47, 226] on div "Proposals" at bounding box center [92, 221] width 103 height 13
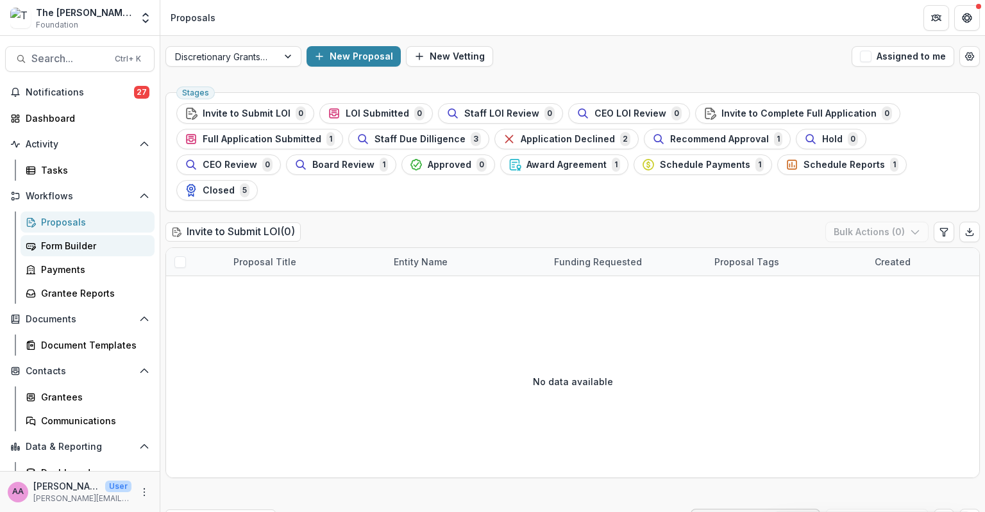
click at [55, 245] on div "Form Builder" at bounding box center [92, 245] width 103 height 13
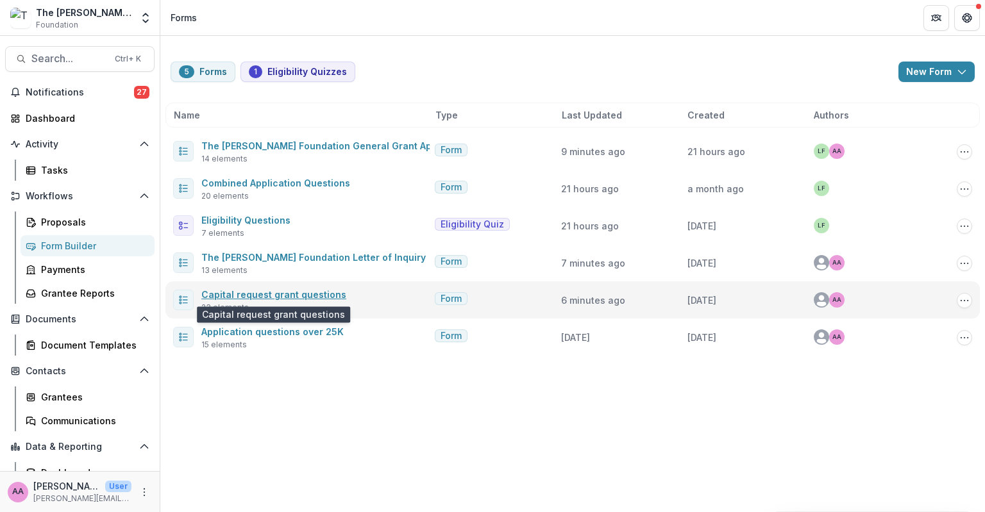
click at [258, 293] on link "Capital request grant questions" at bounding box center [273, 294] width 145 height 11
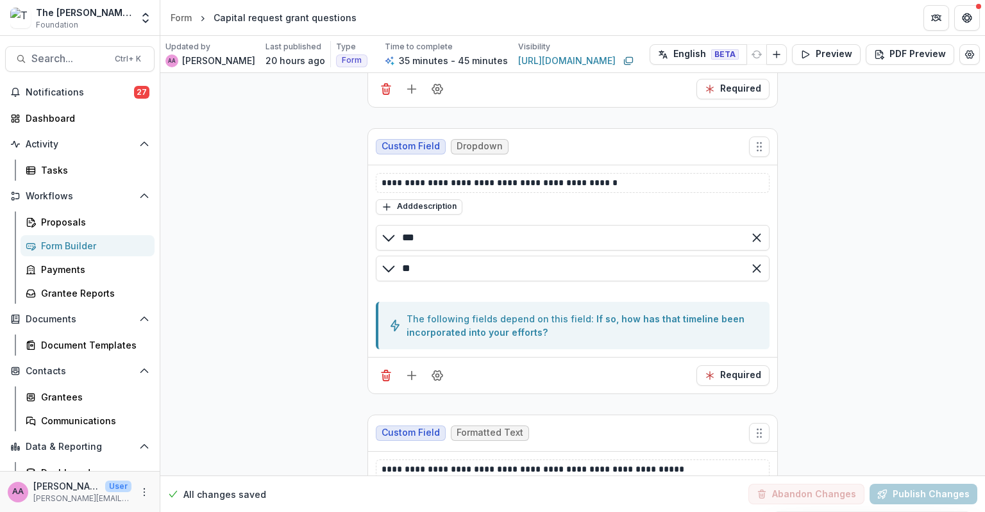
scroll to position [2008, 0]
click at [829, 38] on div "Updated by AA Annie Axe Last published 20 hours ago Type Form Time to complete …" at bounding box center [572, 54] width 825 height 37
click at [832, 58] on button "Preview" at bounding box center [826, 54] width 69 height 21
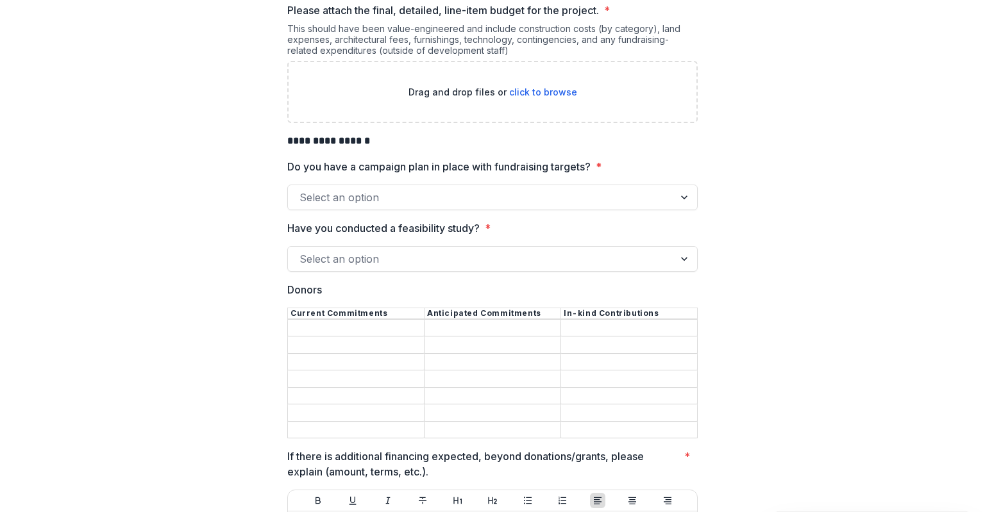
scroll to position [877, 0]
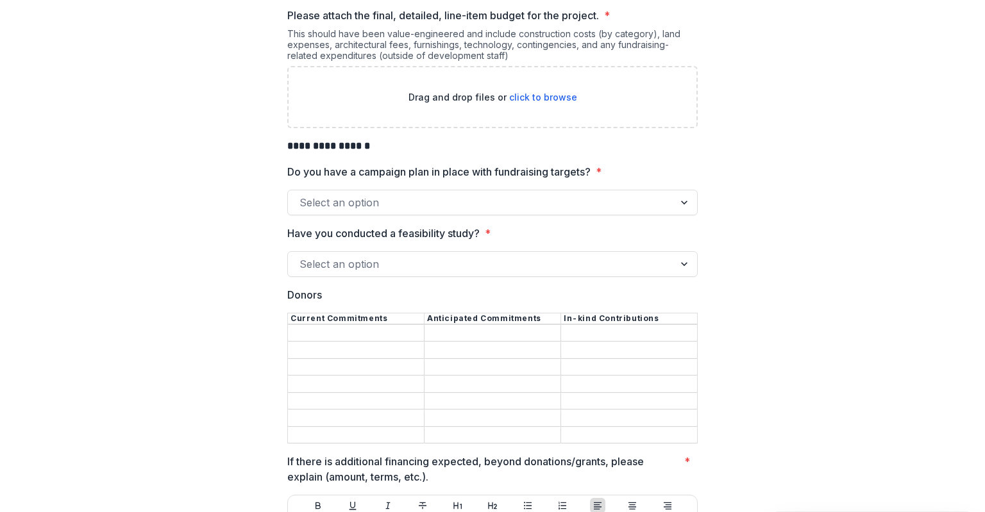
click at [413, 194] on div at bounding box center [480, 203] width 363 height 18
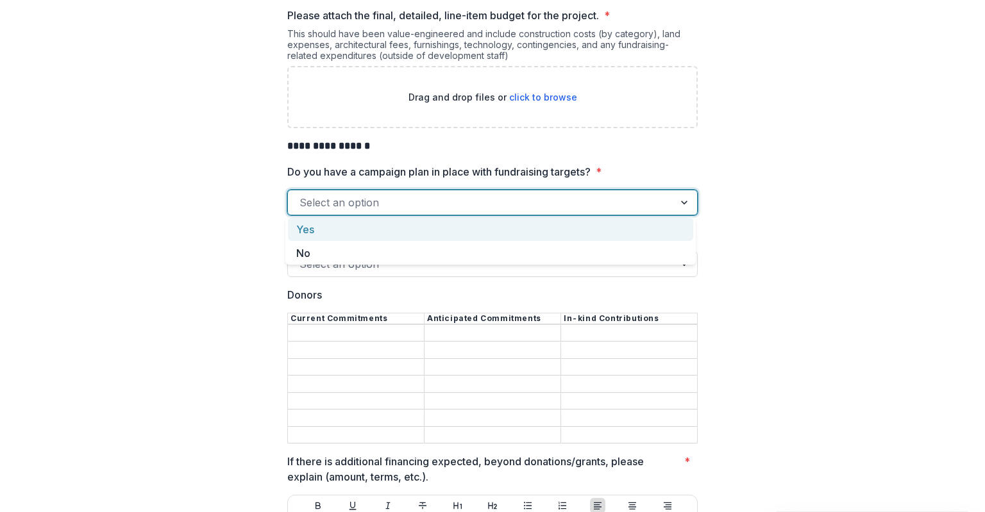
click at [418, 176] on p "Do you have a campaign plan in place with fundraising targets?" at bounding box center [438, 171] width 303 height 15
click at [303, 195] on input "Do you have a campaign plan in place with fundraising targets? *" at bounding box center [300, 202] width 3 height 15
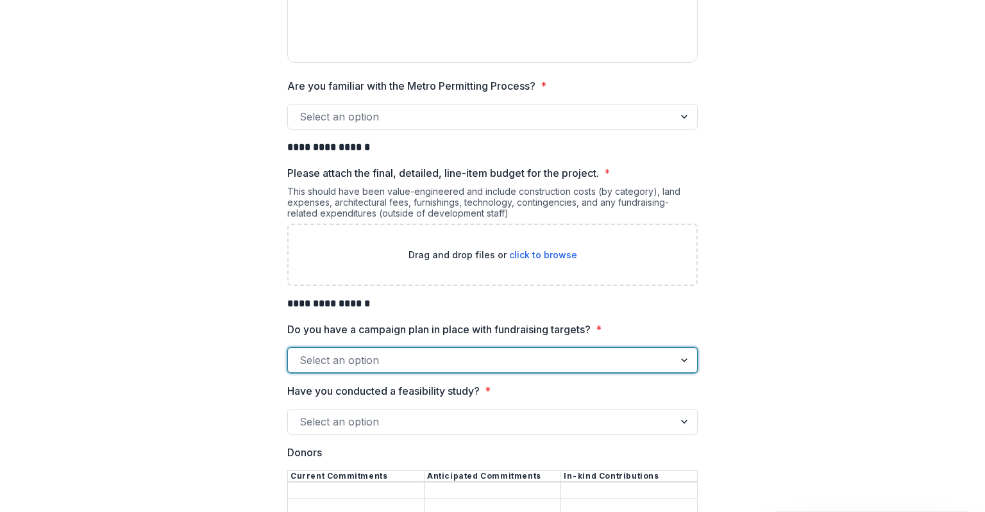
scroll to position [723, 0]
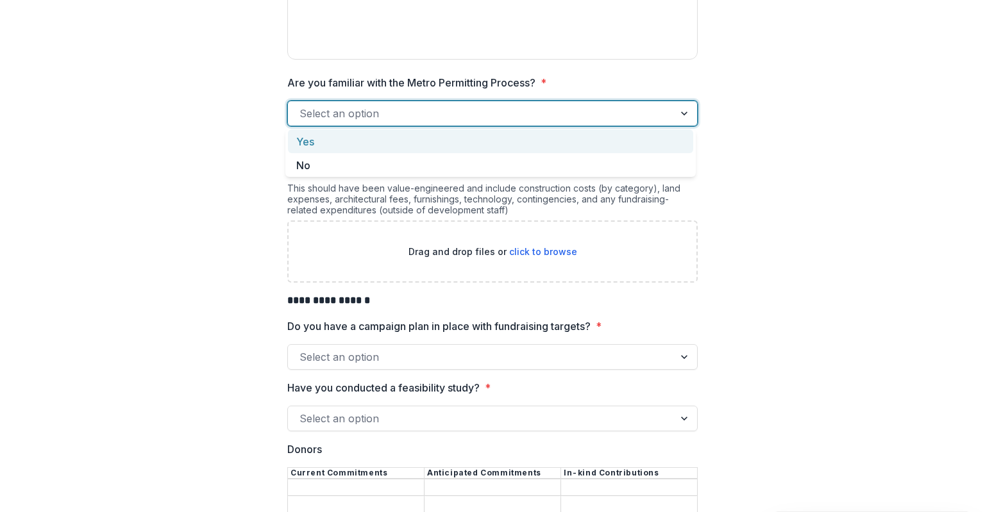
click at [400, 101] on div "Select an option" at bounding box center [492, 114] width 410 height 26
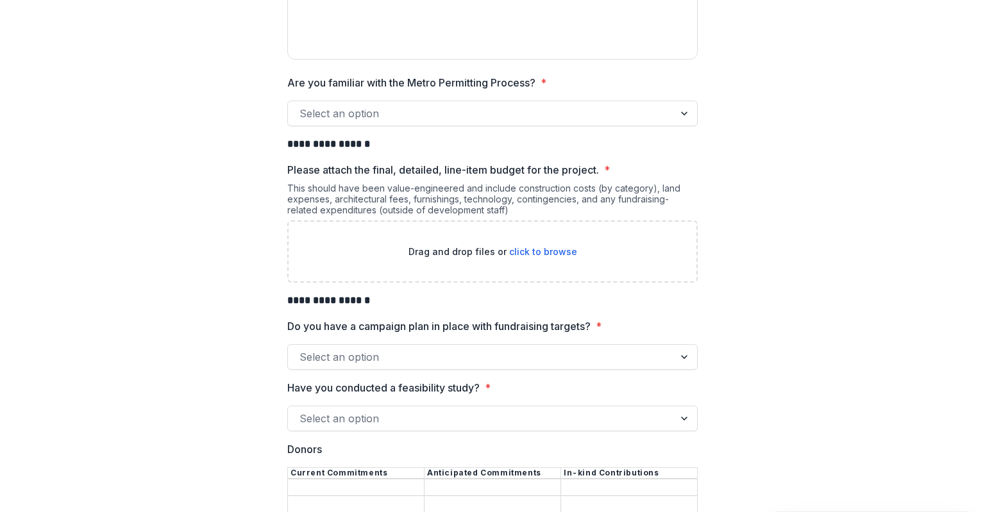
click at [354, 105] on div at bounding box center [480, 114] width 363 height 18
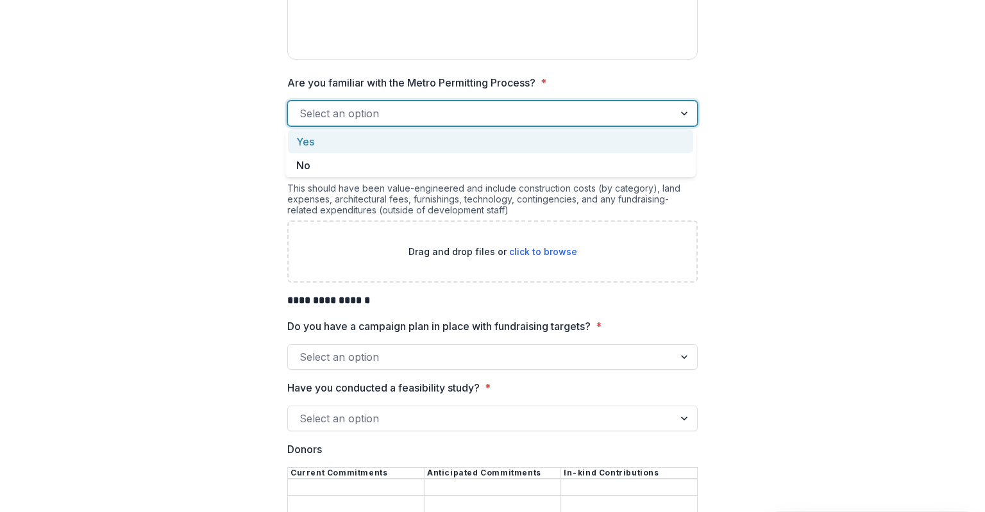
click at [325, 137] on div "Yes" at bounding box center [490, 142] width 405 height 24
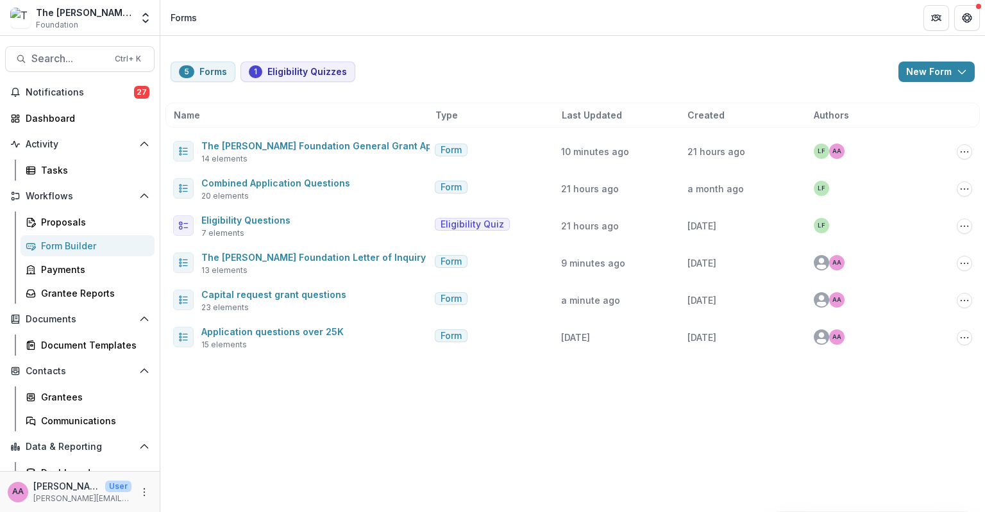
click at [92, 510] on div "AA Annie Axe User annie.axe@fristfoundation.org" at bounding box center [80, 491] width 160 height 41
